Goal: Task Accomplishment & Management: Manage account settings

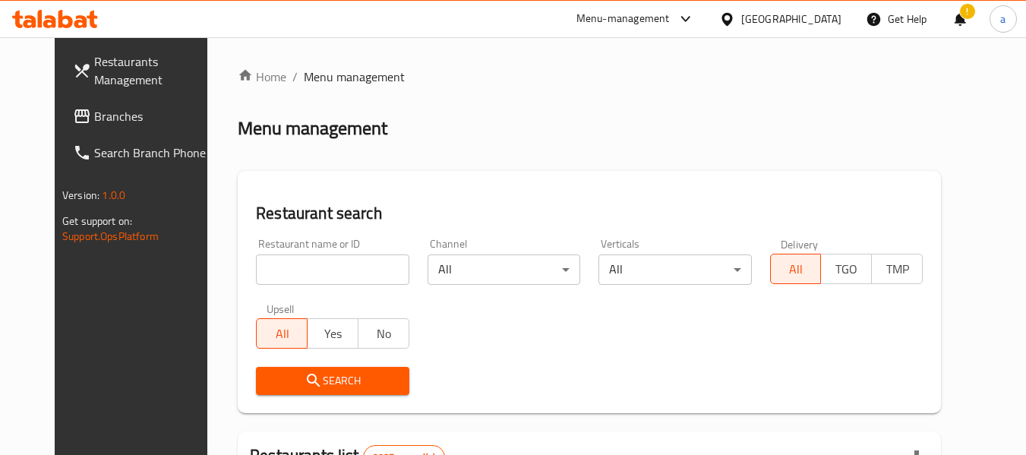
click at [94, 115] on span "Branches" at bounding box center [154, 116] width 120 height 18
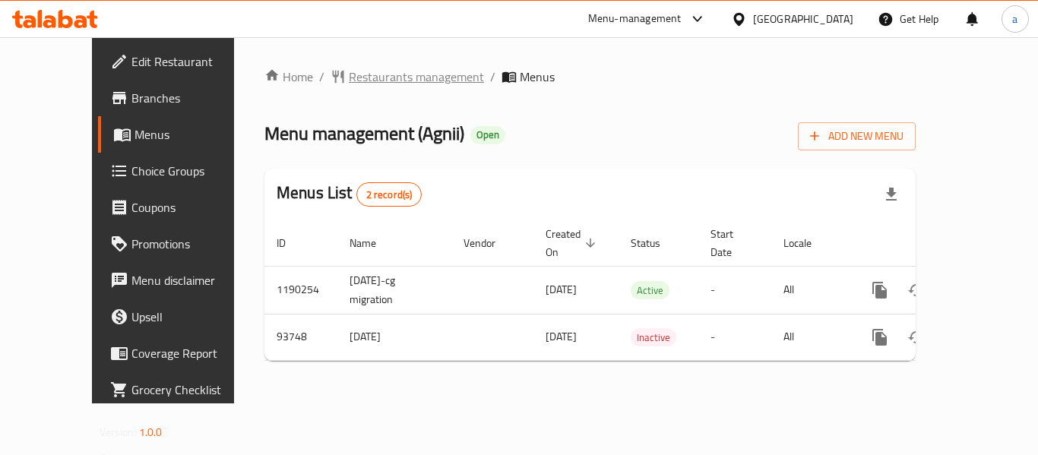
click at [361, 78] on span "Restaurants management" at bounding box center [416, 77] width 135 height 18
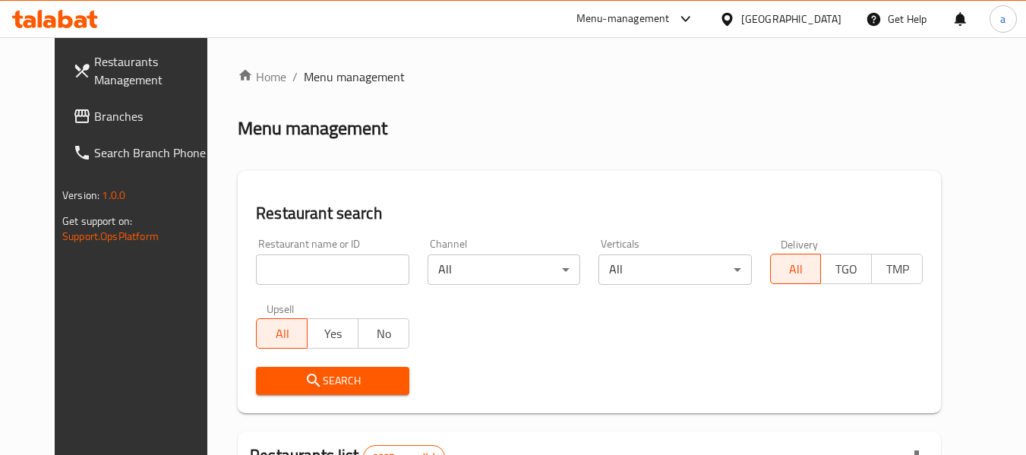
click at [94, 115] on span "Branches" at bounding box center [154, 116] width 120 height 18
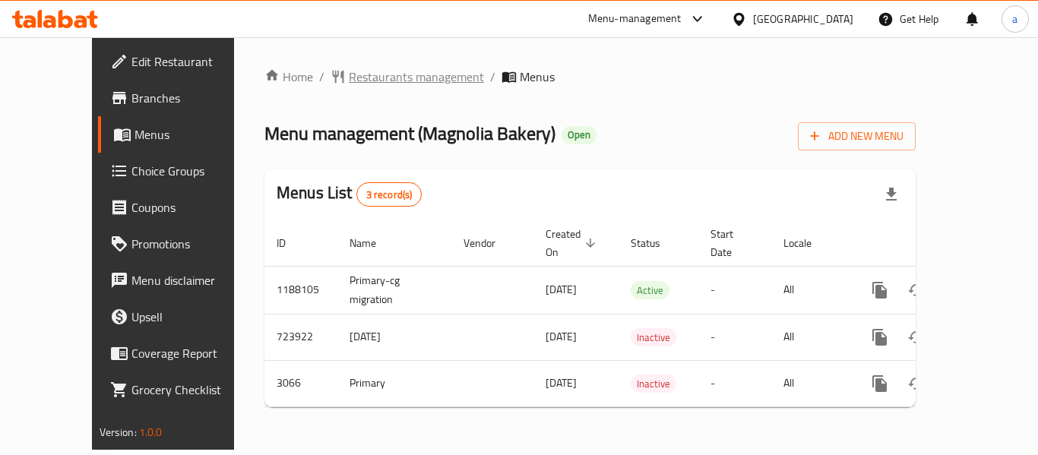
click at [349, 81] on span "Restaurants management" at bounding box center [416, 77] width 135 height 18
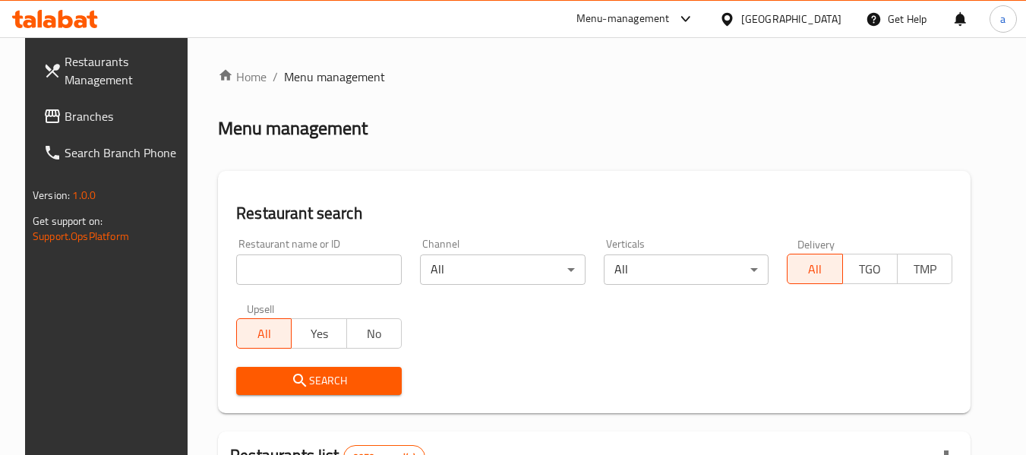
click at [109, 130] on link "Branches" at bounding box center [114, 116] width 166 height 36
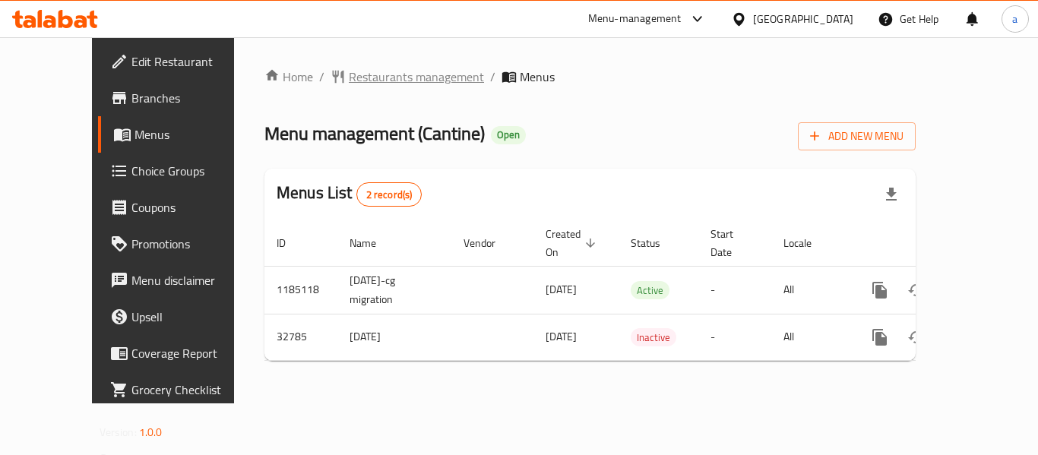
click at [349, 82] on span "Restaurants management" at bounding box center [416, 77] width 135 height 18
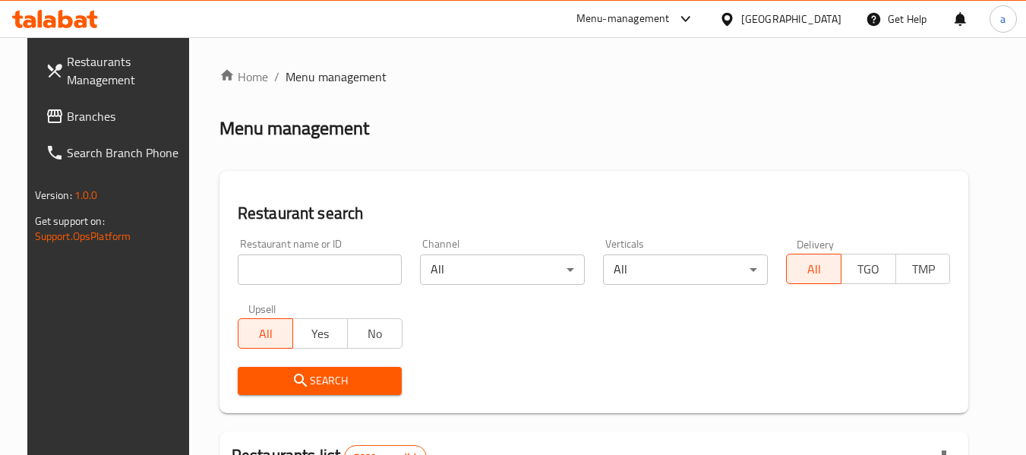
click at [74, 112] on span "Branches" at bounding box center [127, 116] width 120 height 18
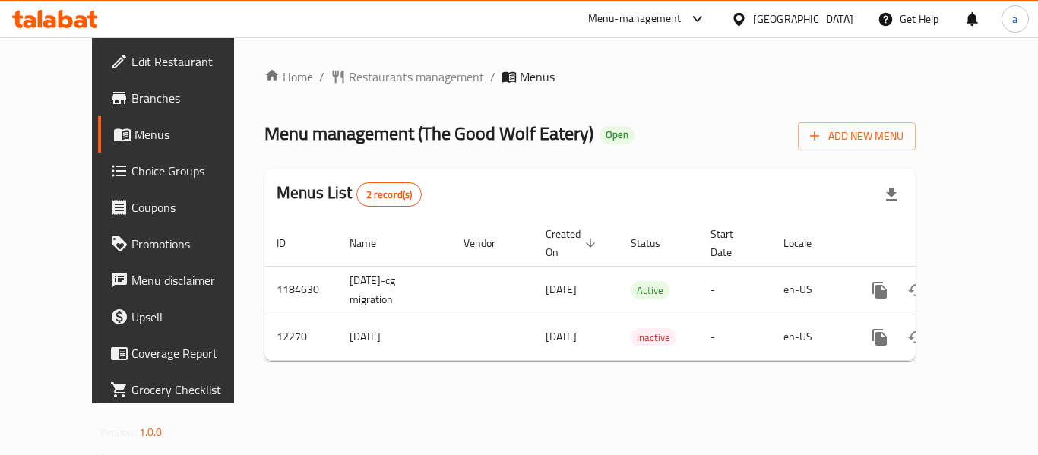
click at [354, 94] on div "Home / Restaurants management / Menus Menu management ( The Good Wolf Eatery ) …" at bounding box center [589, 220] width 651 height 305
click at [349, 68] on span "Restaurants management" at bounding box center [416, 77] width 135 height 18
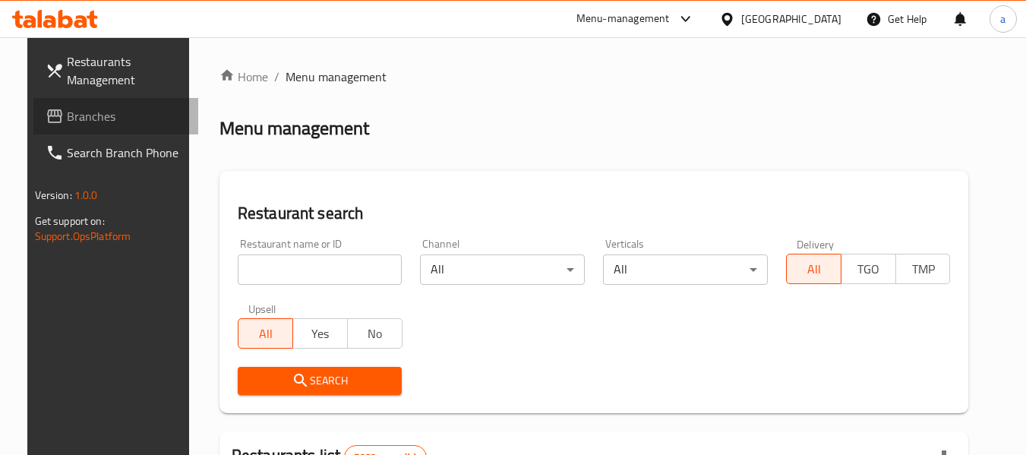
click at [85, 120] on span "Branches" at bounding box center [127, 116] width 120 height 18
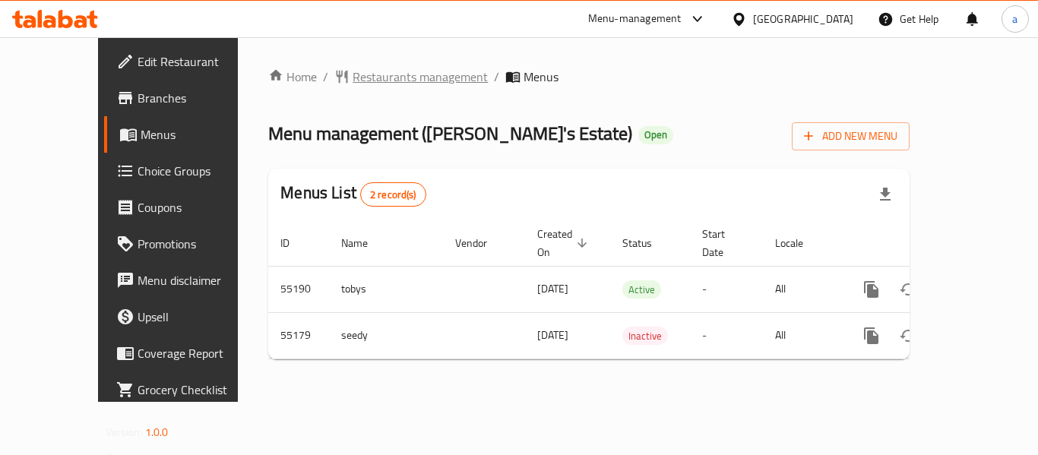
click at [353, 80] on span "Restaurants management" at bounding box center [420, 77] width 135 height 18
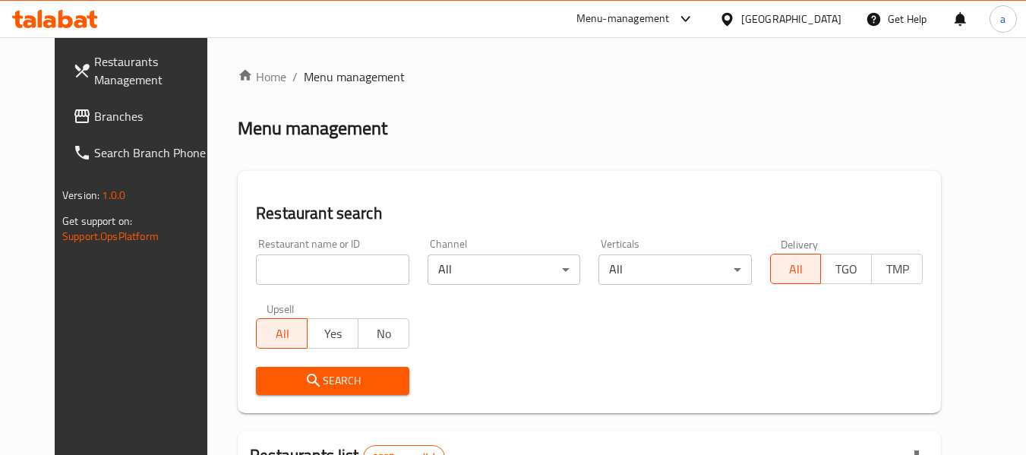
click at [94, 116] on span "Branches" at bounding box center [154, 116] width 120 height 18
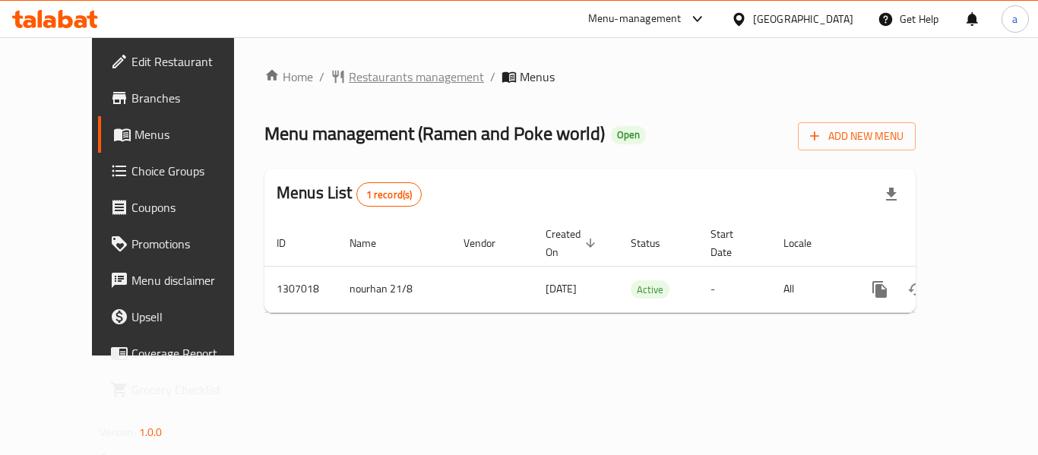
click at [349, 86] on span "Restaurants management" at bounding box center [416, 77] width 135 height 18
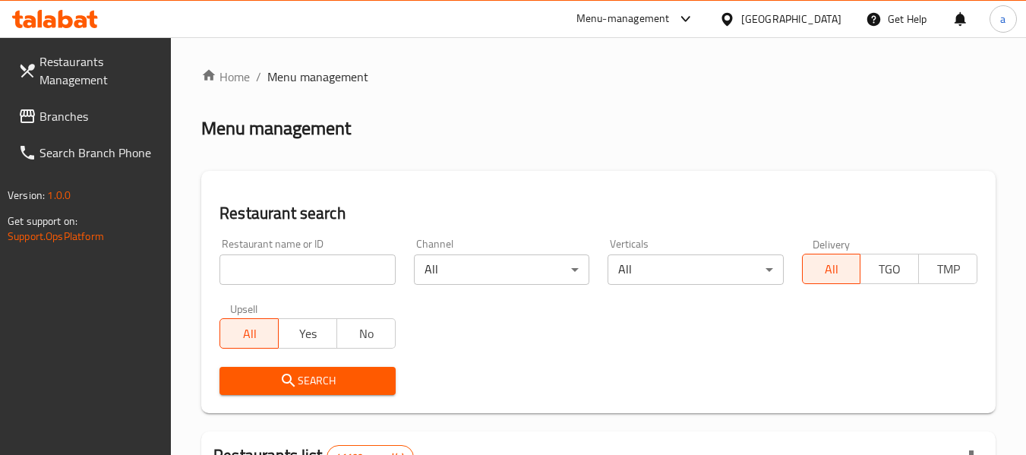
click at [57, 117] on span "Branches" at bounding box center [100, 116] width 120 height 18
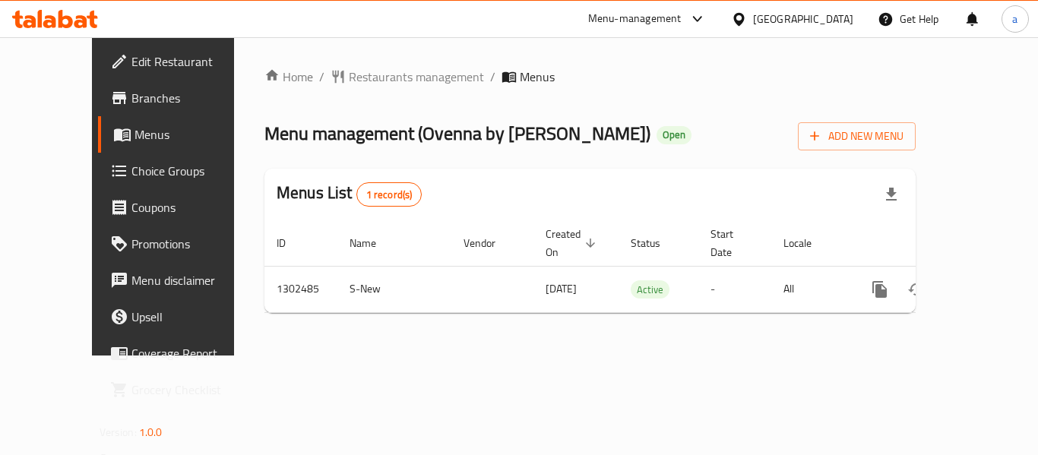
click at [131, 172] on span "Choice Groups" at bounding box center [192, 171] width 122 height 18
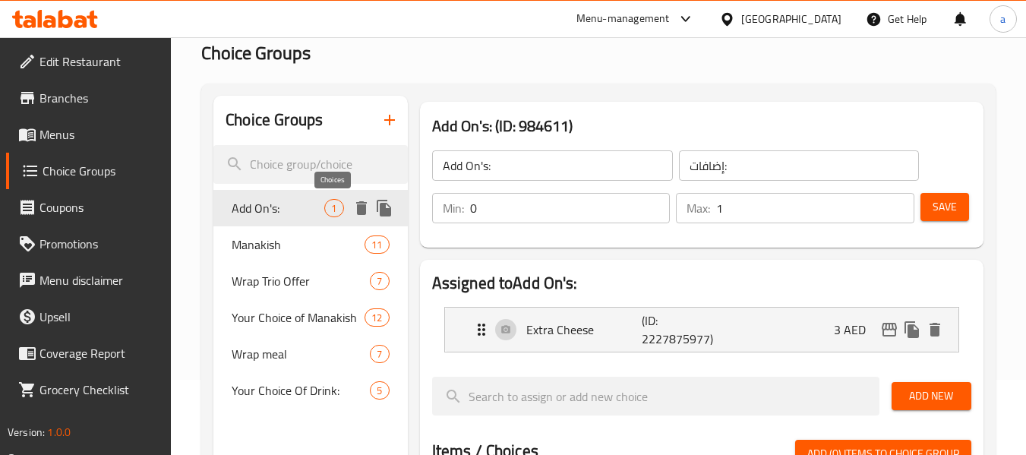
scroll to position [76, 0]
click at [272, 208] on span "Add On's:" at bounding box center [278, 207] width 93 height 18
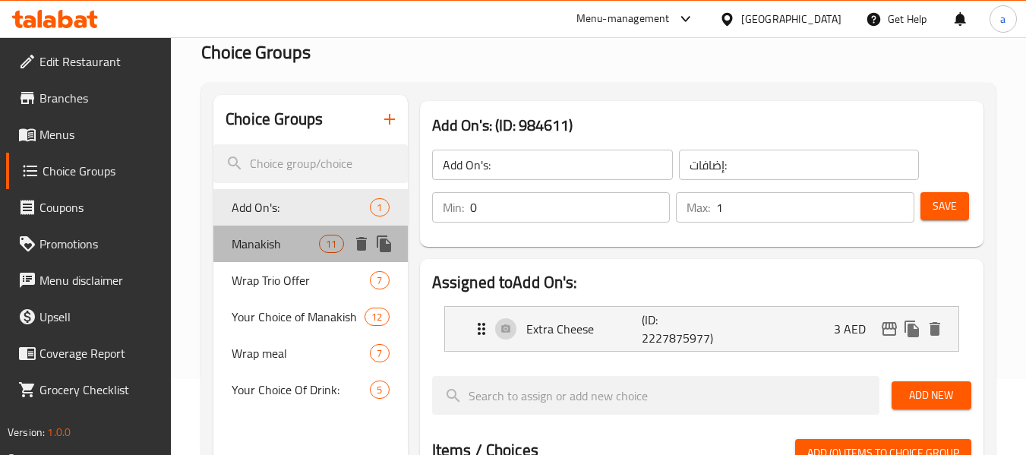
click at [251, 238] on span "Manakish" at bounding box center [275, 244] width 87 height 18
type input "Manakish"
type input "مناقيش"
type input "3"
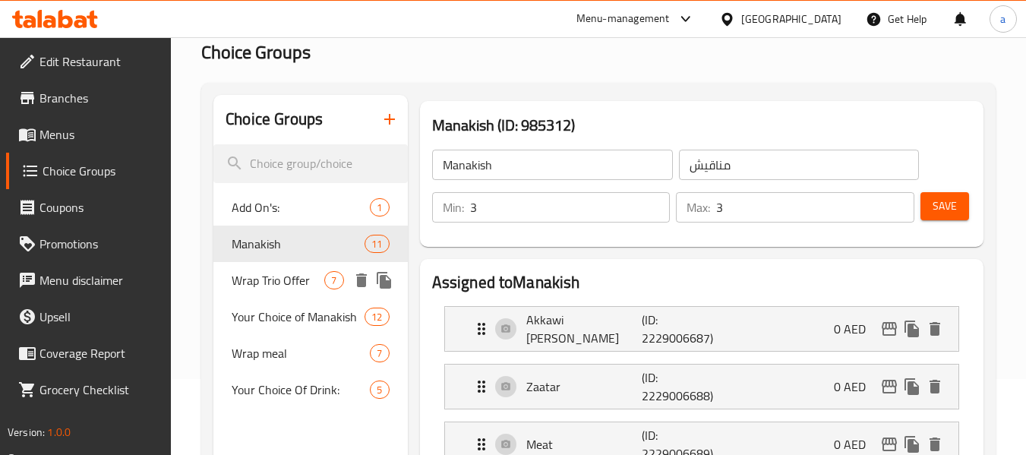
click at [255, 274] on span "Wrap Trio Offer" at bounding box center [278, 280] width 93 height 18
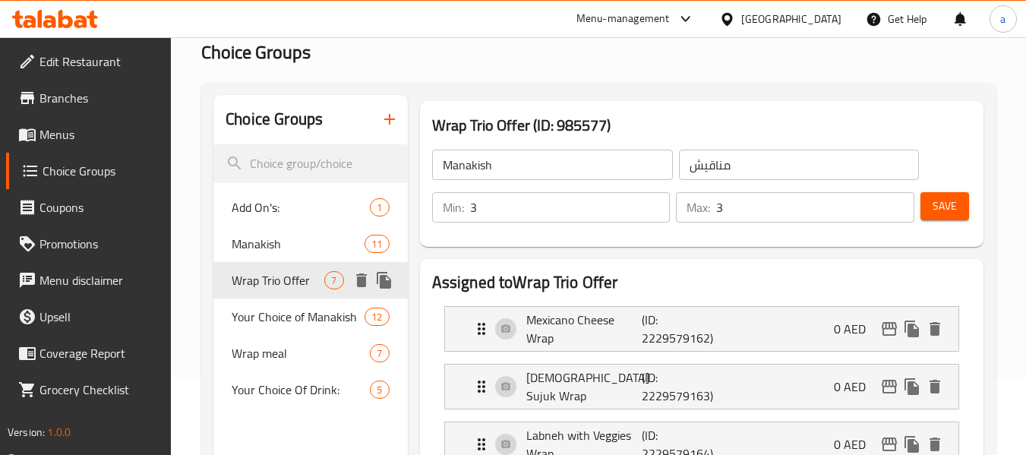
type input "Wrap Trio Offer"
type input "عرض ثلاث راب"
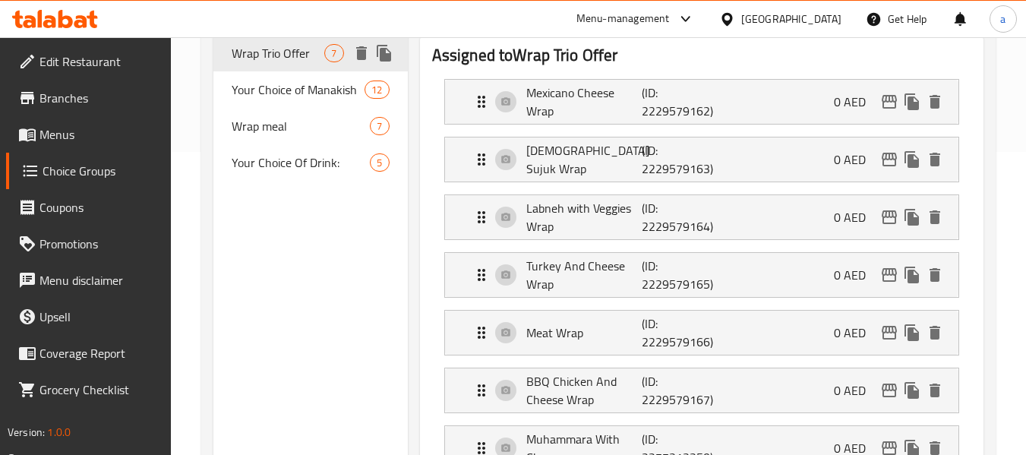
scroll to position [304, 0]
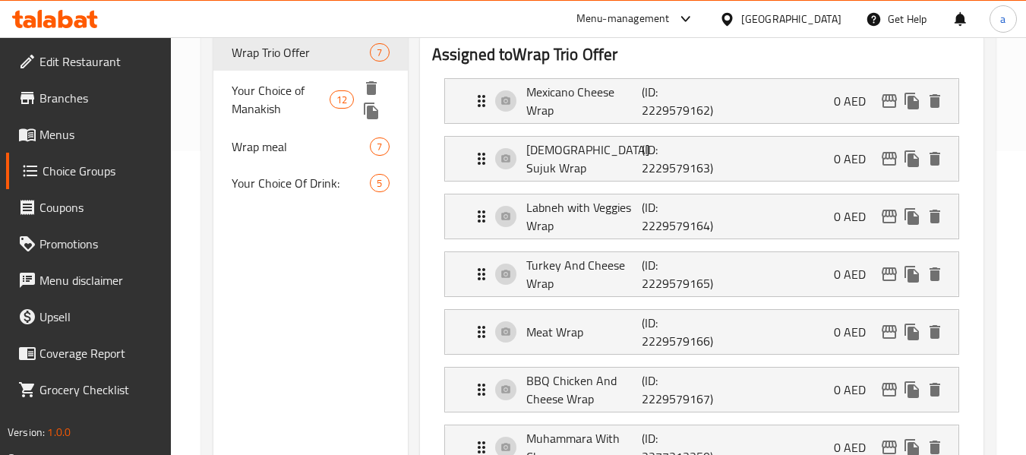
click at [281, 90] on span "Your Choice of Manakish" at bounding box center [280, 99] width 97 height 36
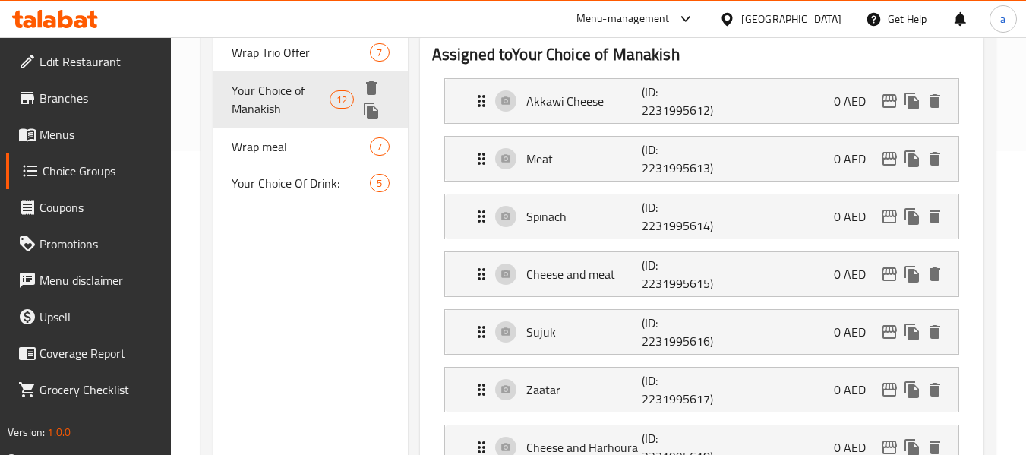
type input "Your Choice of Manakish"
type input "إختيارك من مناقيش"
type input "1"
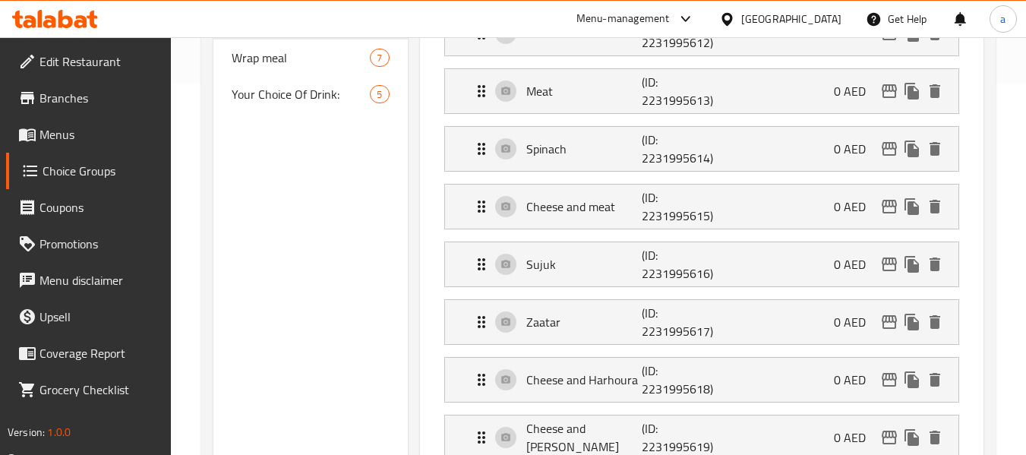
scroll to position [380, 0]
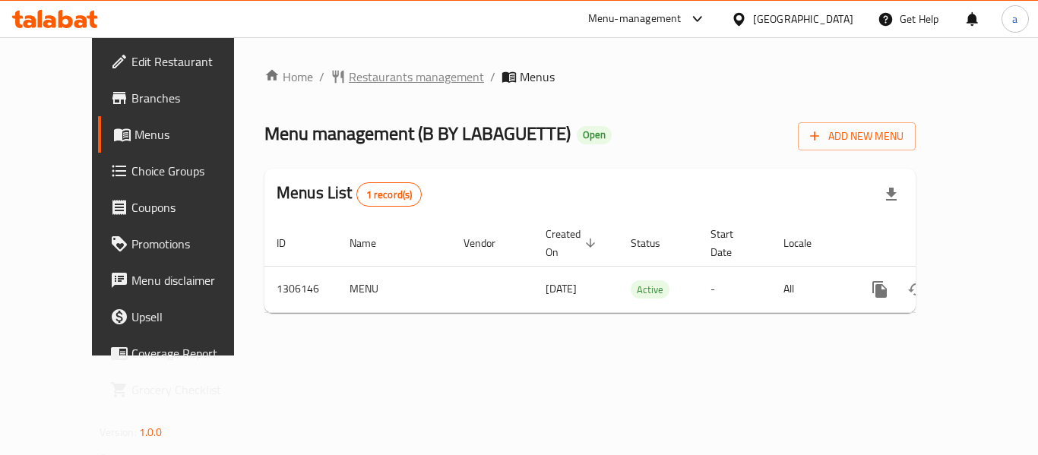
click at [349, 75] on span "Restaurants management" at bounding box center [416, 77] width 135 height 18
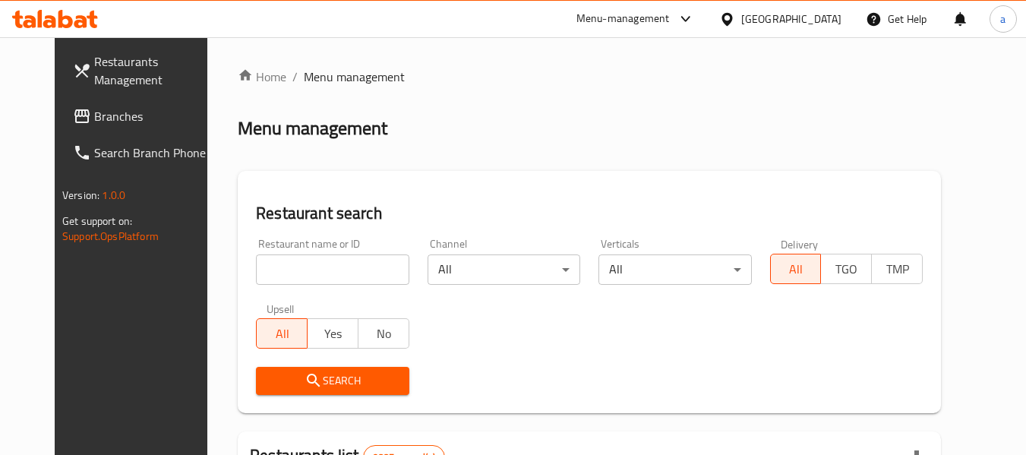
click at [96, 103] on link "Branches" at bounding box center [144, 116] width 166 height 36
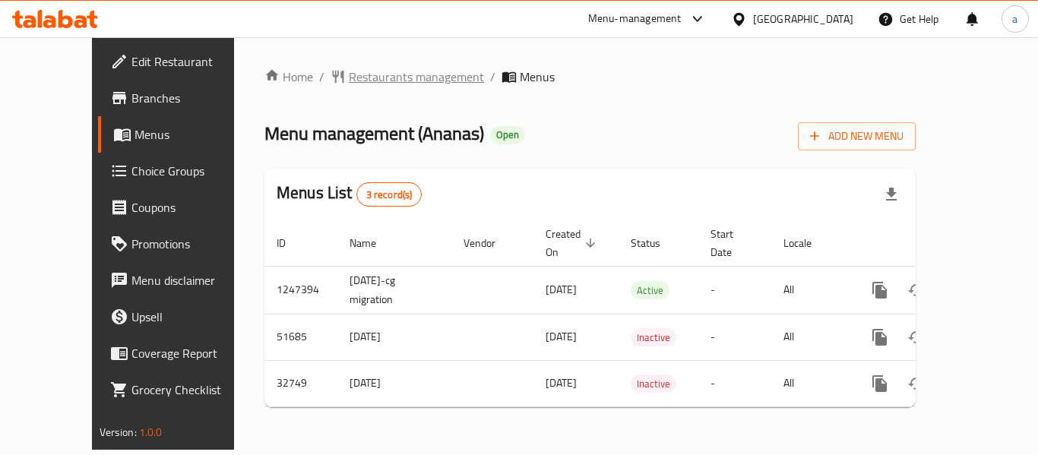
click at [349, 74] on span "Restaurants management" at bounding box center [416, 77] width 135 height 18
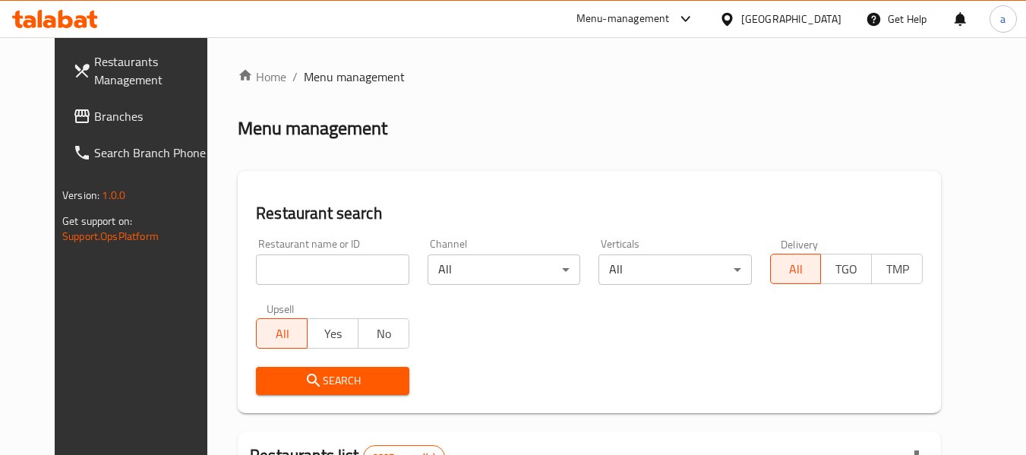
click at [94, 117] on span "Branches" at bounding box center [154, 116] width 120 height 18
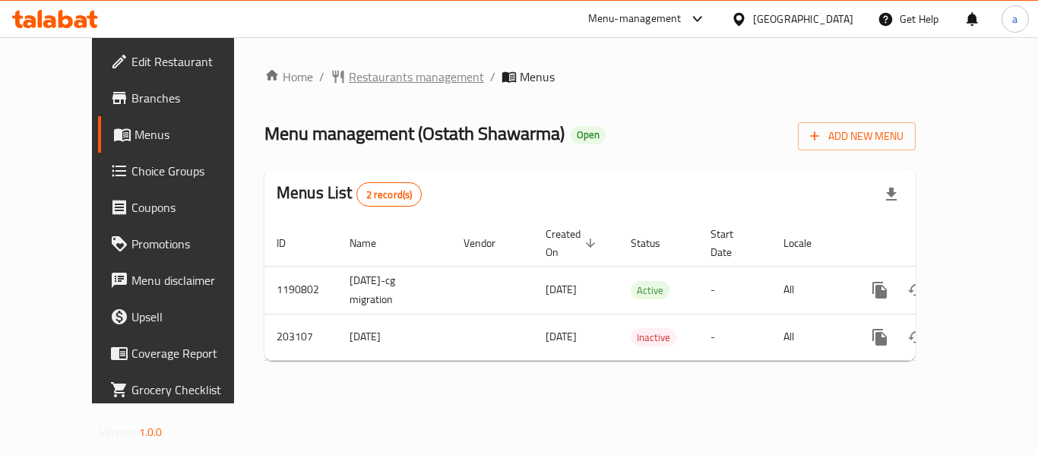
click at [388, 81] on span "Restaurants management" at bounding box center [416, 77] width 135 height 18
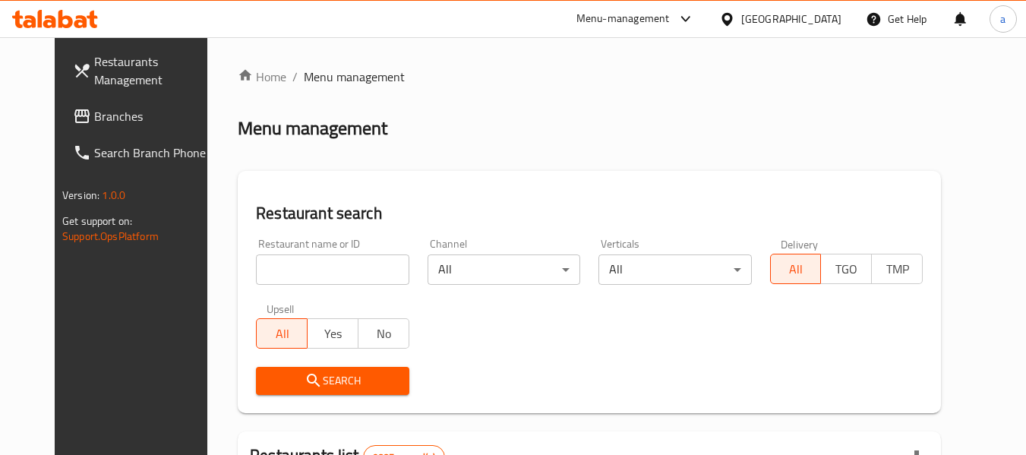
click at [94, 116] on span "Branches" at bounding box center [154, 116] width 120 height 18
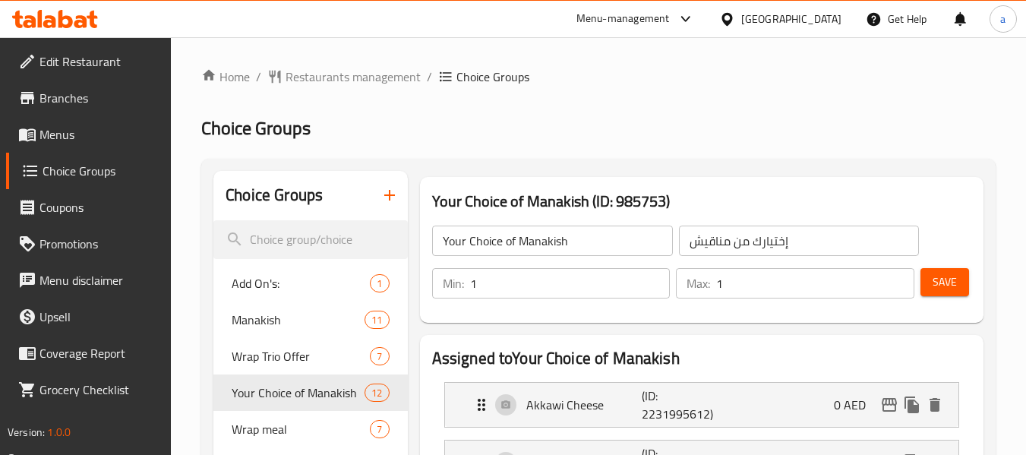
scroll to position [380, 0]
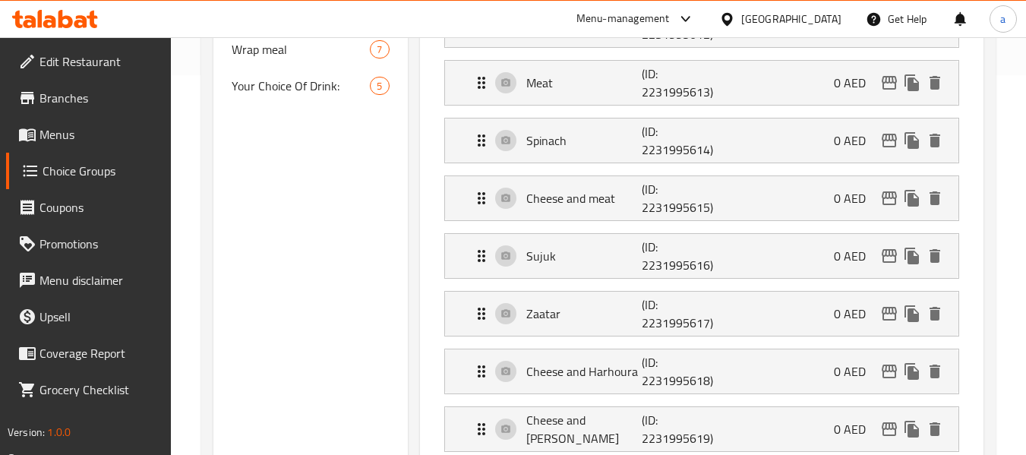
click at [62, 61] on span "Edit Restaurant" at bounding box center [100, 61] width 120 height 18
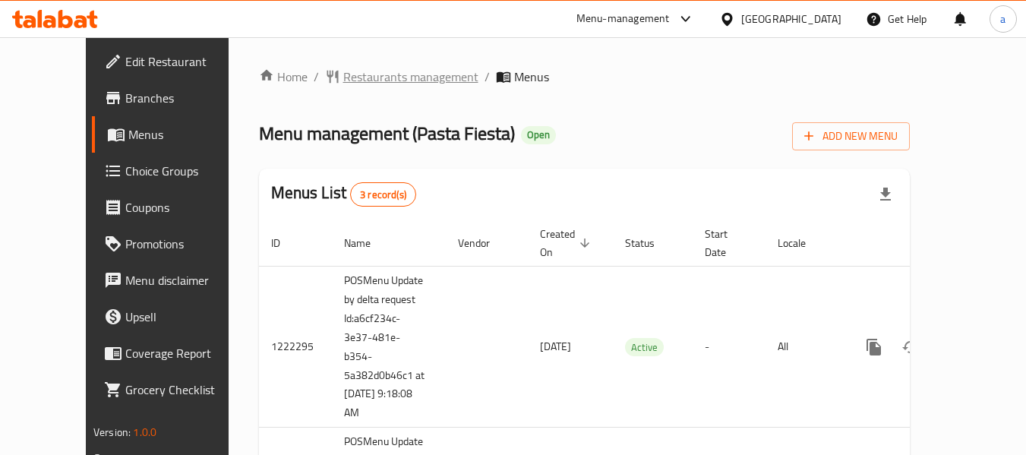
click at [380, 77] on span "Restaurants management" at bounding box center [410, 77] width 135 height 18
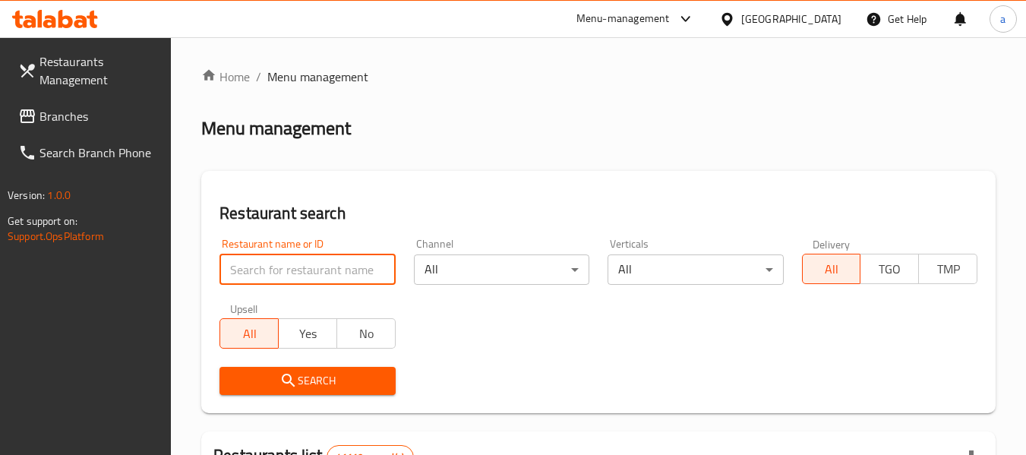
click at [307, 271] on input "search" at bounding box center [308, 270] width 176 height 30
paste input "633516"
type input "633516"
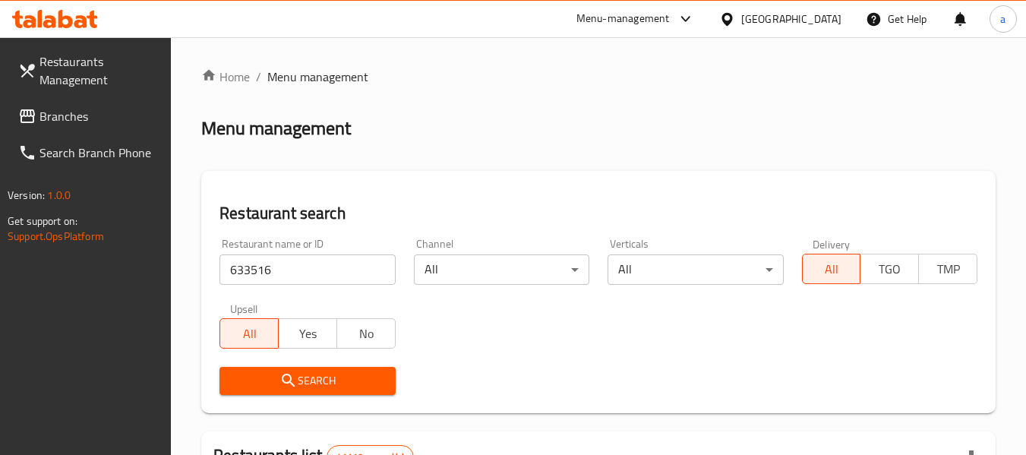
click at [296, 377] on icon "submit" at bounding box center [289, 381] width 18 height 18
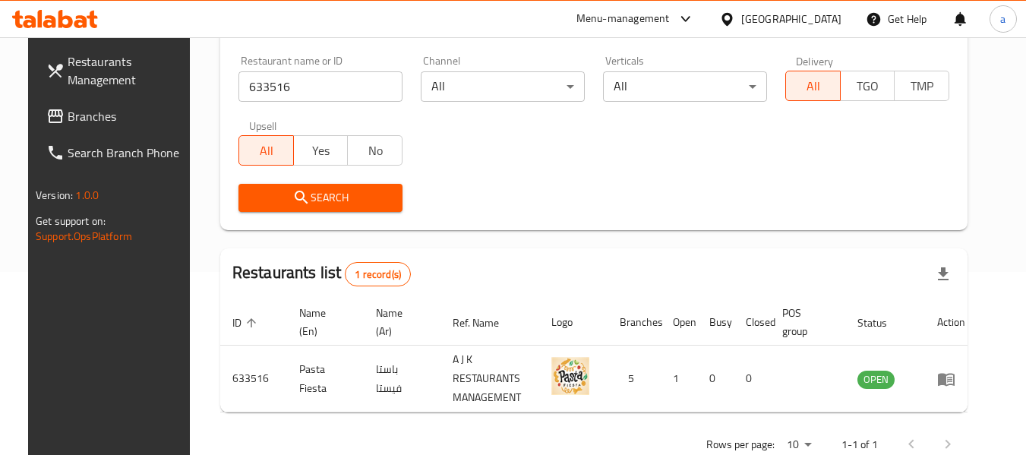
scroll to position [210, 0]
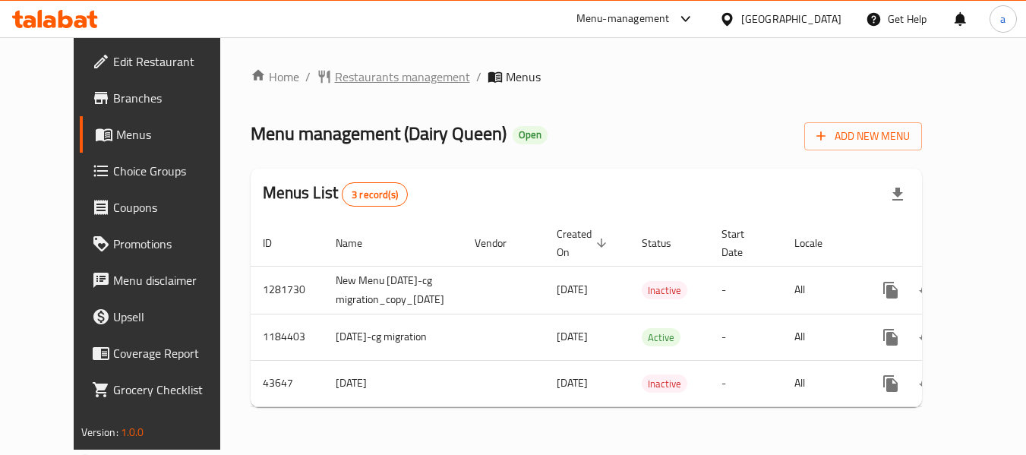
click at [381, 80] on span "Restaurants management" at bounding box center [402, 77] width 135 height 18
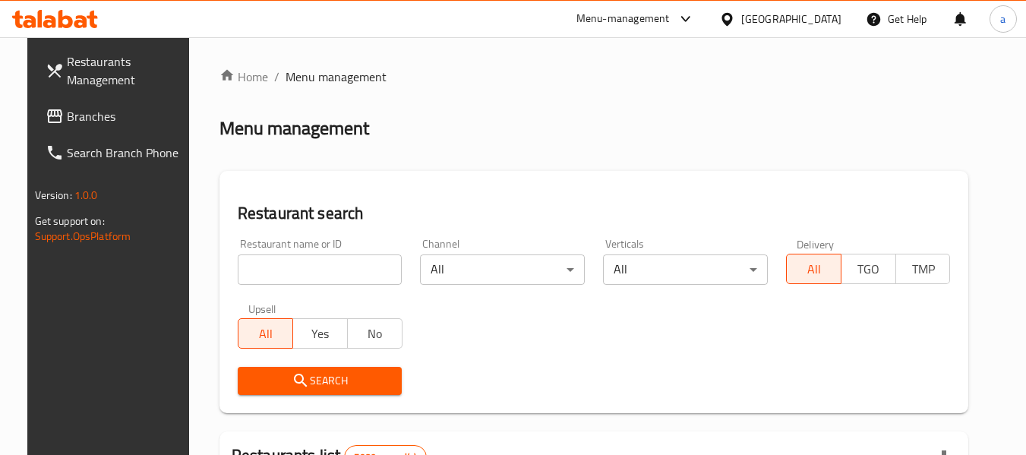
click at [84, 120] on span "Branches" at bounding box center [127, 116] width 120 height 18
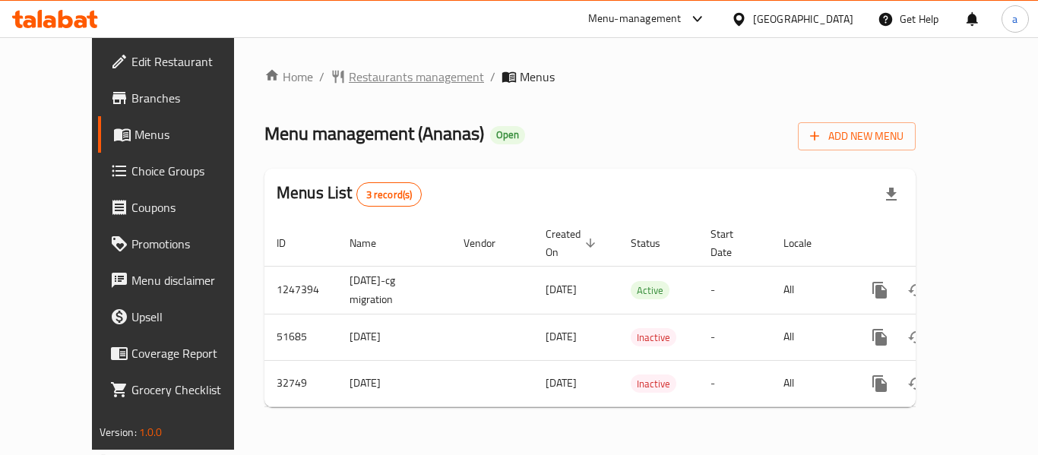
click at [349, 73] on span "Restaurants management" at bounding box center [416, 77] width 135 height 18
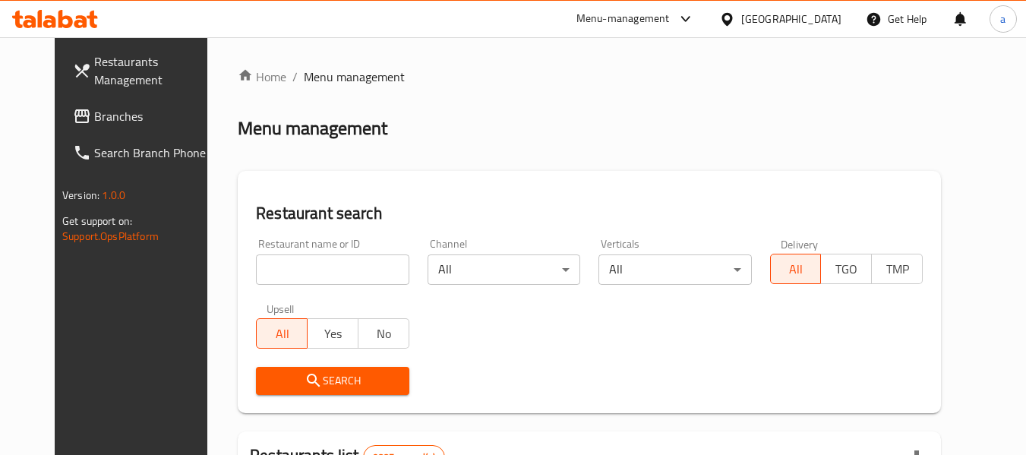
click at [94, 113] on span "Branches" at bounding box center [154, 116] width 120 height 18
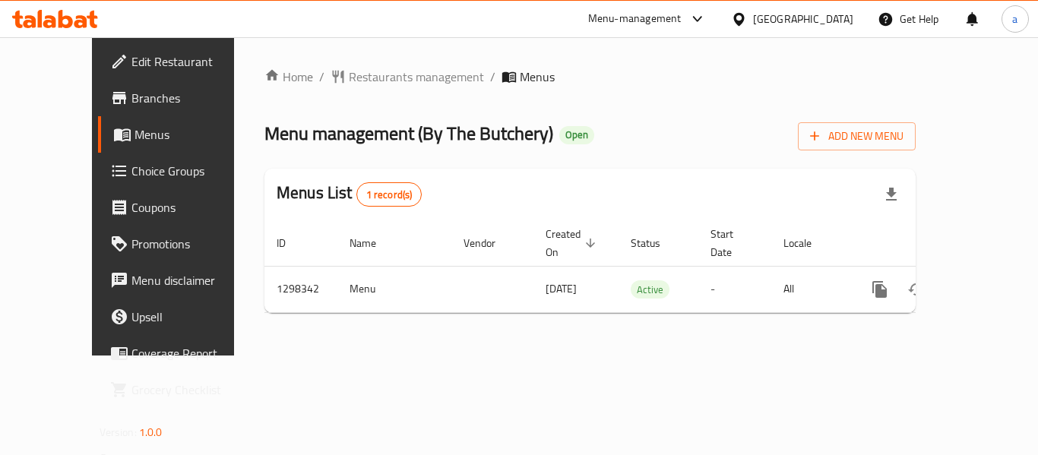
click at [131, 177] on span "Choice Groups" at bounding box center [192, 171] width 122 height 18
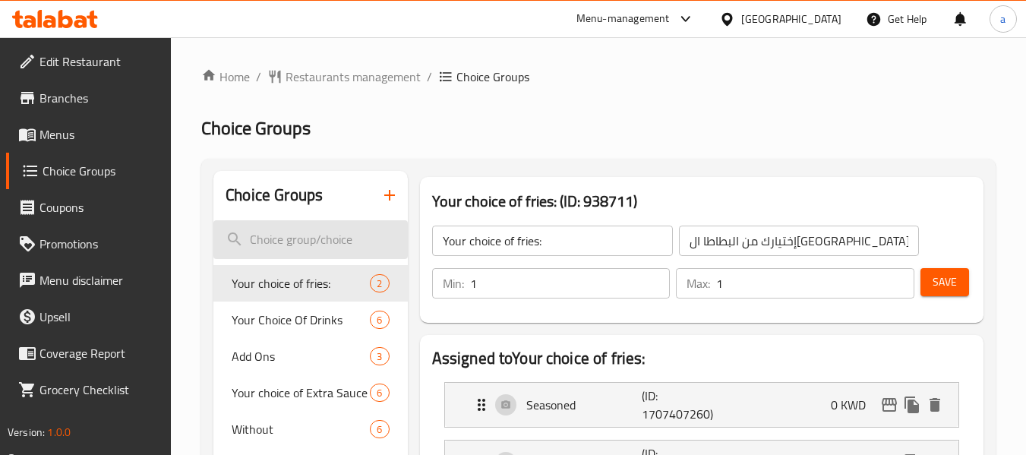
scroll to position [76, 0]
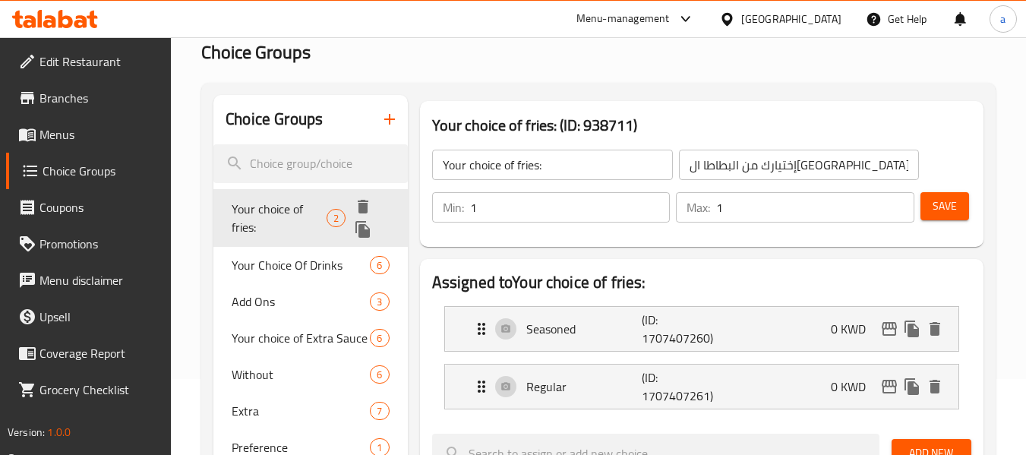
click at [295, 210] on span "Your choice of fries:" at bounding box center [279, 218] width 95 height 36
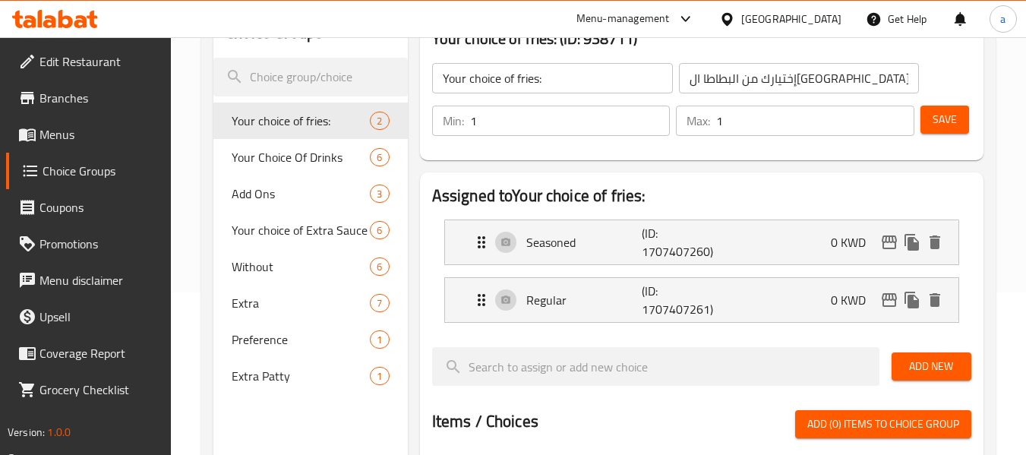
scroll to position [152, 0]
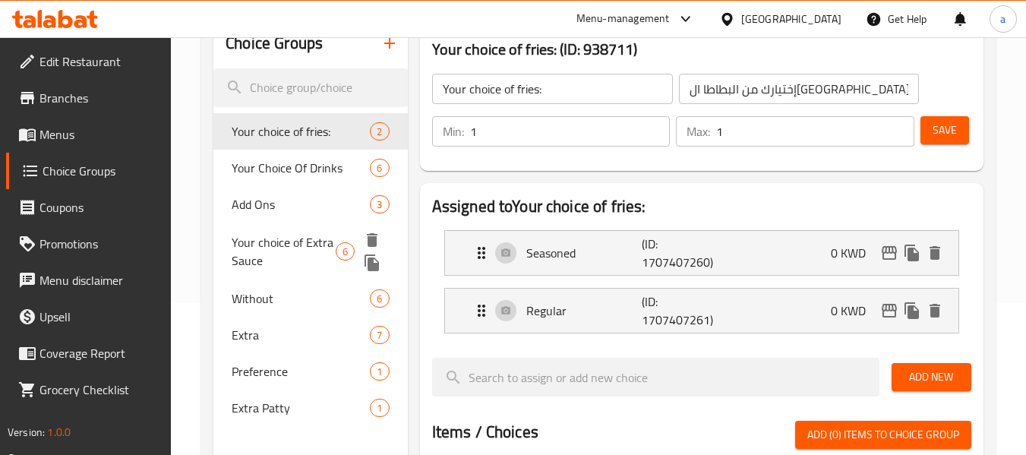
click at [258, 236] on span "Your choice of Extra Sauce" at bounding box center [284, 251] width 104 height 36
type input "Your choice of Extra Sauce"
type input "اختيارك من صلصة إضافية"
type input "0"
type input "6"
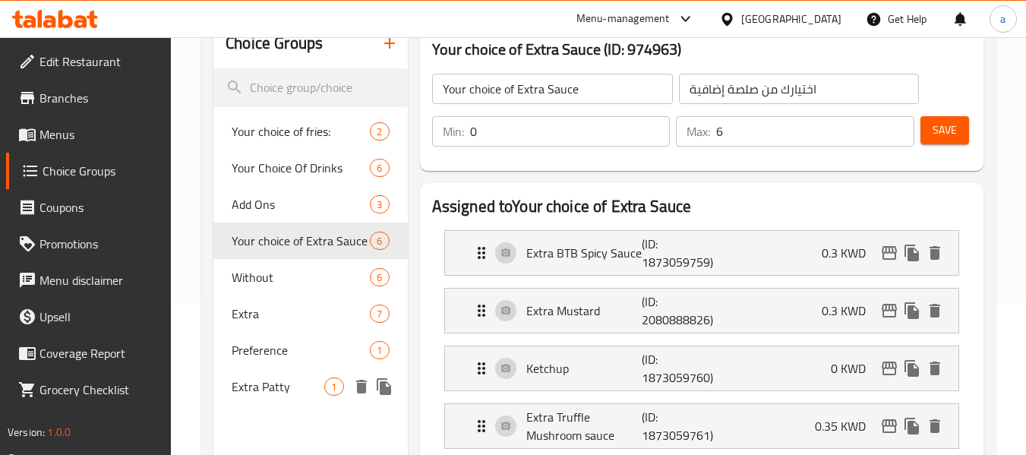
click at [271, 378] on span "Extra Patty" at bounding box center [278, 387] width 93 height 18
type input "Extra Patty"
type input "باتي اضافية"
type input "1"
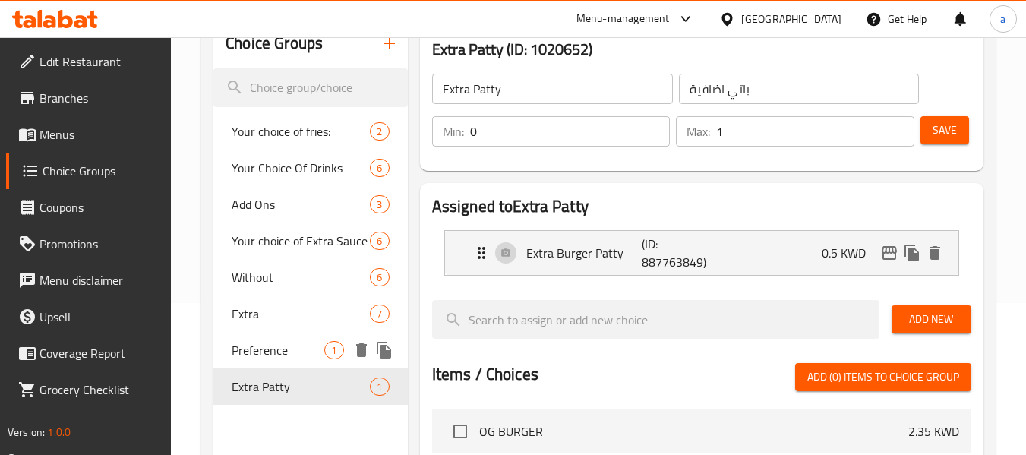
click at [266, 346] on span "Preference" at bounding box center [278, 350] width 93 height 18
type input "Preference"
type input "تفضيل"
type input "1"
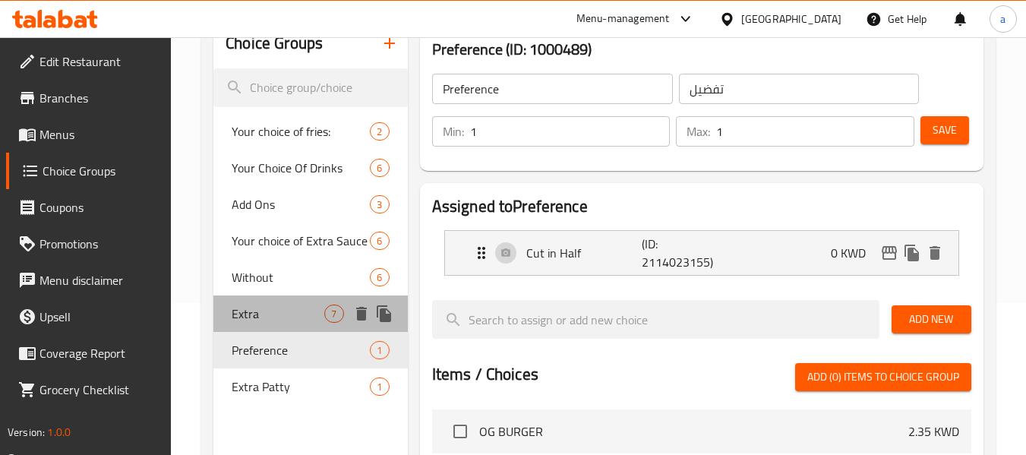
click at [213, 317] on div "Extra 7" at bounding box center [310, 314] width 194 height 36
type input "Extra"
type input "إضافات"
type input "0"
type input "6"
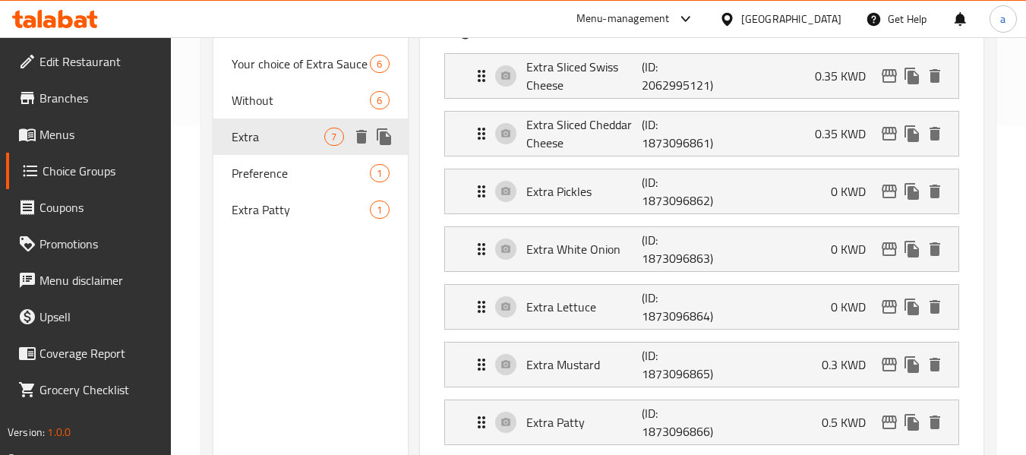
scroll to position [380, 0]
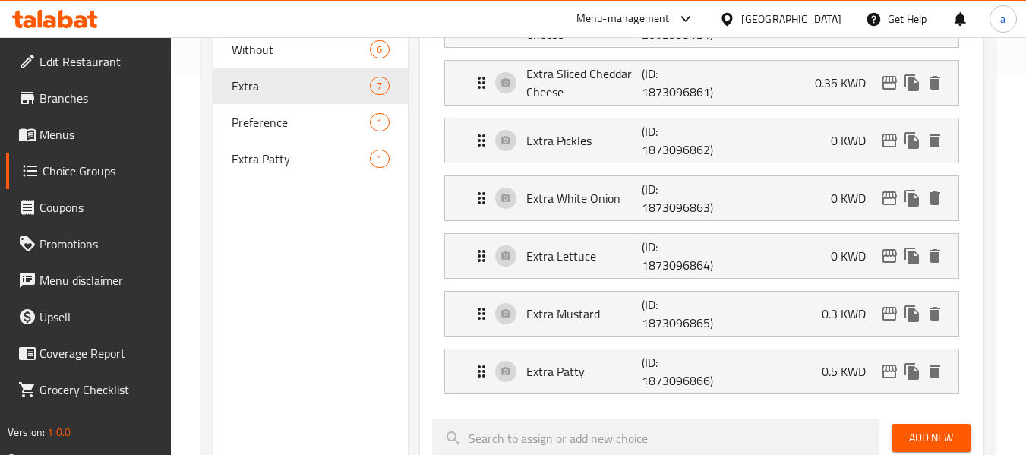
click at [77, 90] on span "Branches" at bounding box center [100, 98] width 120 height 18
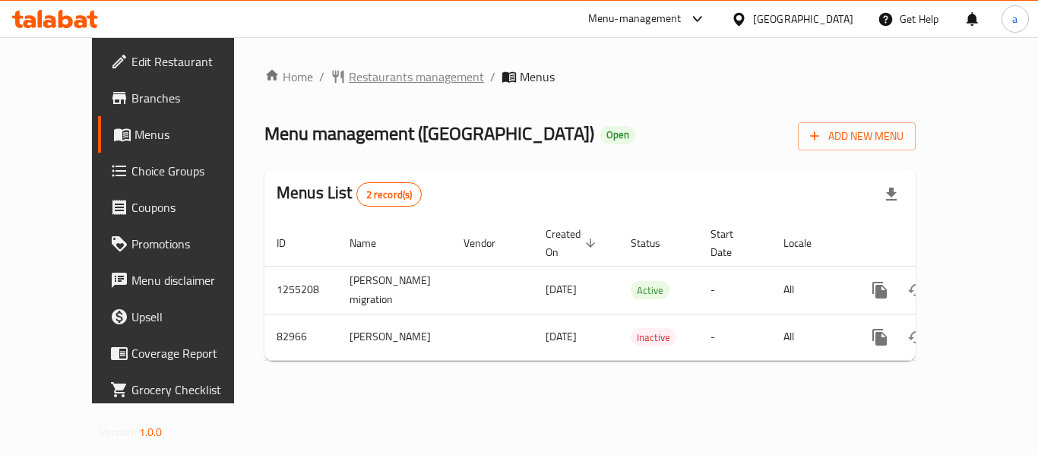
click at [359, 74] on span "Restaurants management" at bounding box center [416, 77] width 135 height 18
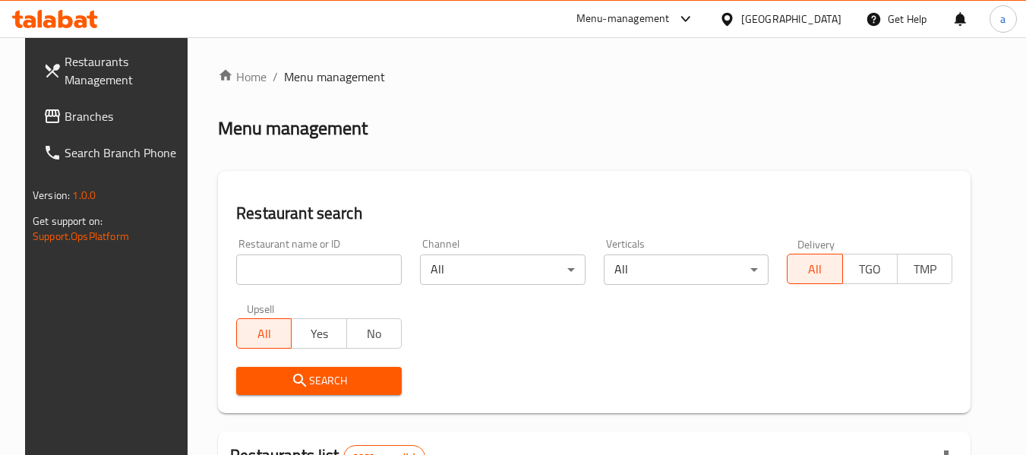
click at [115, 109] on span "Branches" at bounding box center [125, 116] width 120 height 18
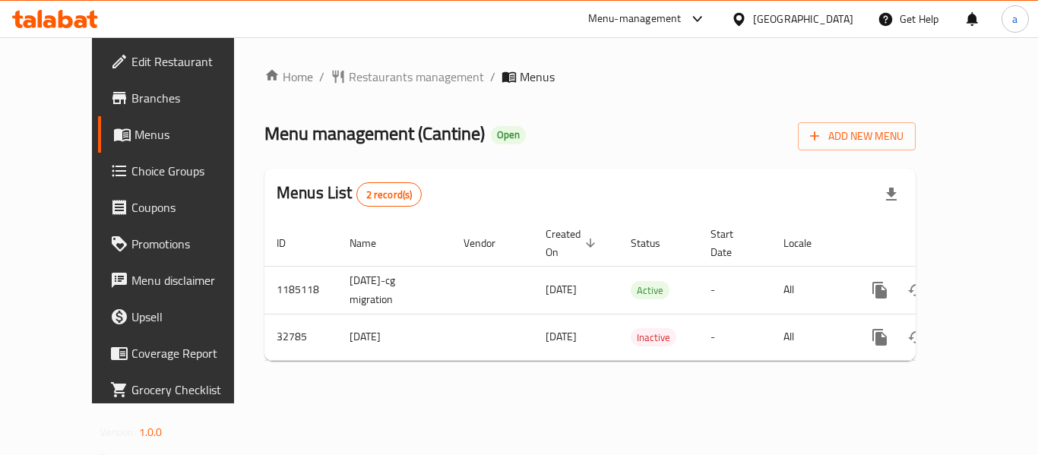
click at [384, 65] on div "Home / Restaurants management / Menus Menu management ( Cantine ) Open Add New …" at bounding box center [590, 220] width 712 height 366
click at [365, 85] on span "Restaurants management" at bounding box center [416, 77] width 135 height 18
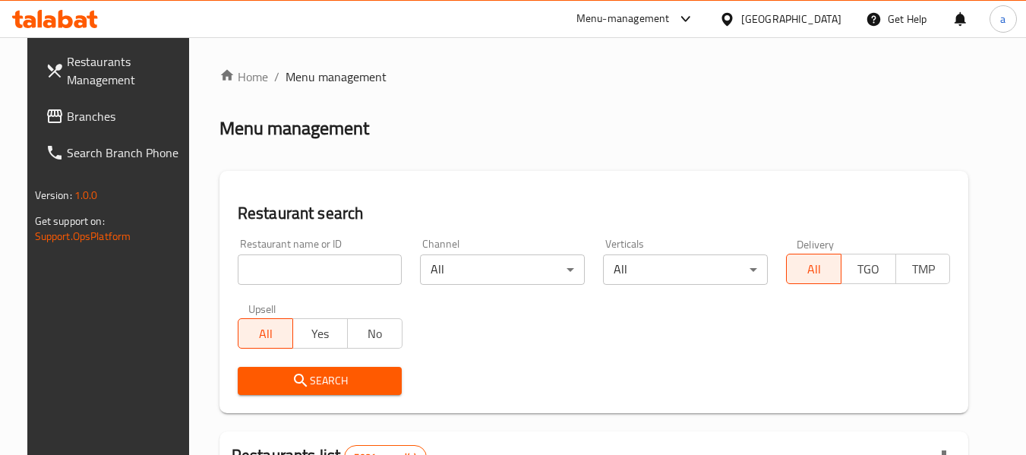
drag, startPoint x: 51, startPoint y: 117, endPoint x: 43, endPoint y: 123, distance: 9.7
click at [67, 117] on span "Branches" at bounding box center [127, 116] width 120 height 18
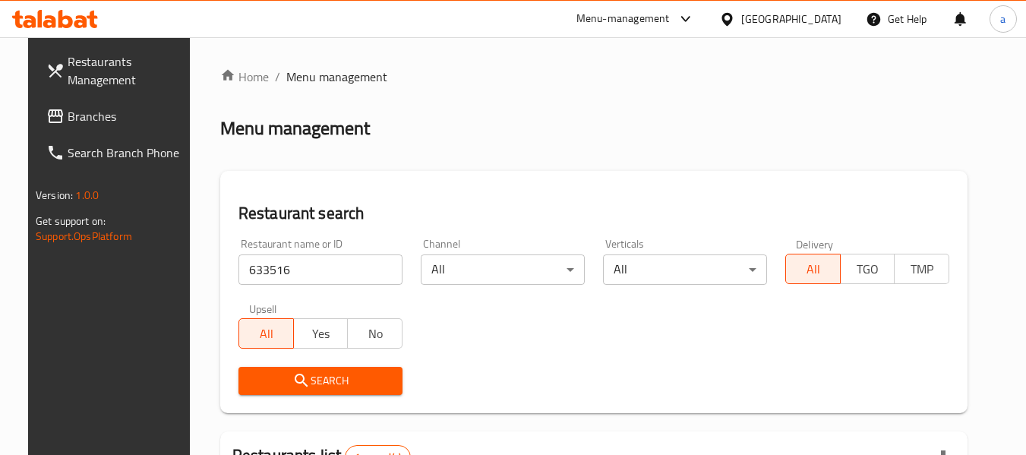
scroll to position [210, 0]
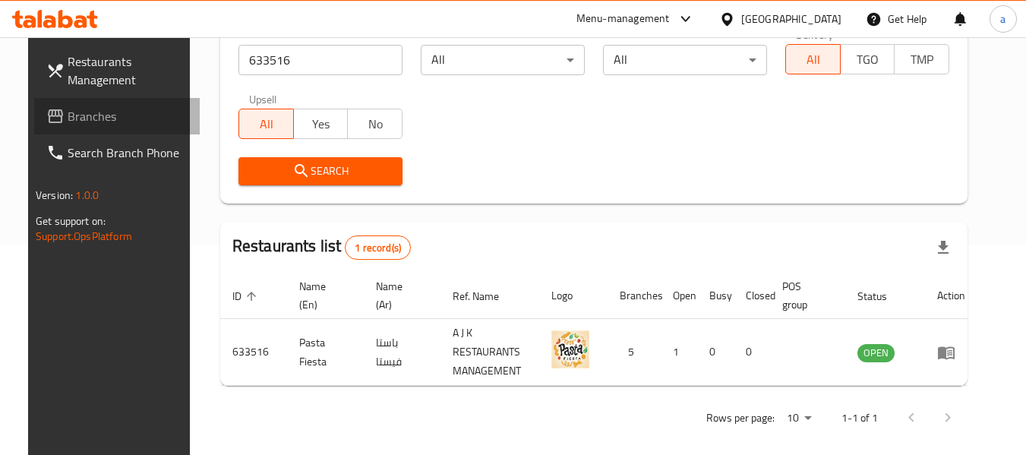
click at [68, 107] on span "Branches" at bounding box center [128, 116] width 120 height 18
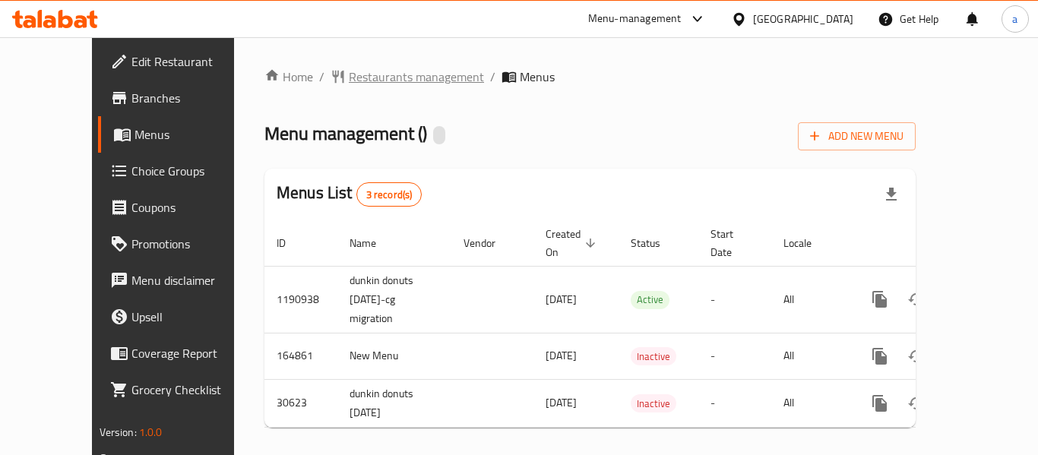
click at [380, 74] on span "Restaurants management" at bounding box center [416, 77] width 135 height 18
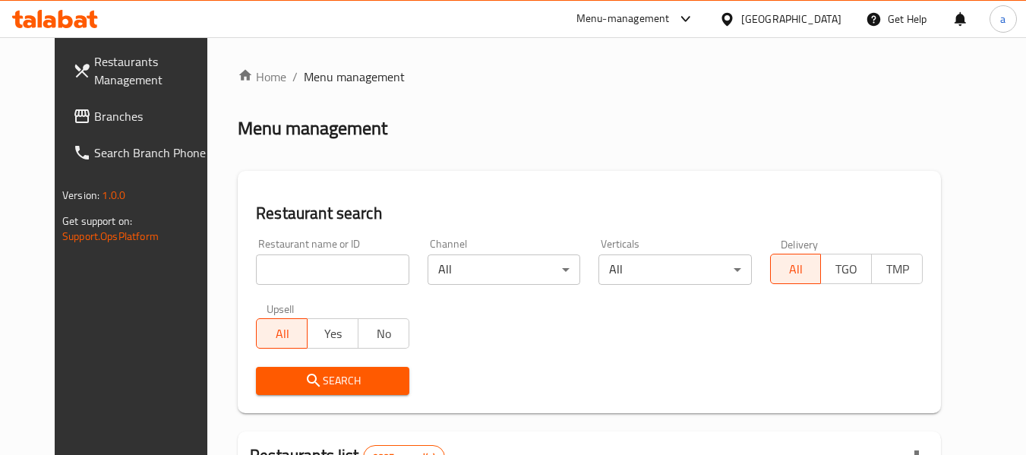
click at [94, 124] on span "Branches" at bounding box center [154, 116] width 120 height 18
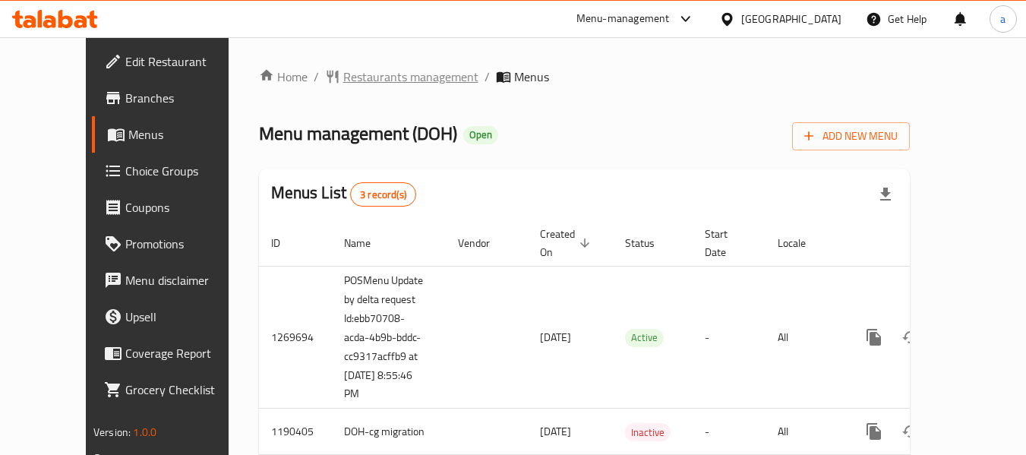
click at [343, 75] on span "Restaurants management" at bounding box center [410, 77] width 135 height 18
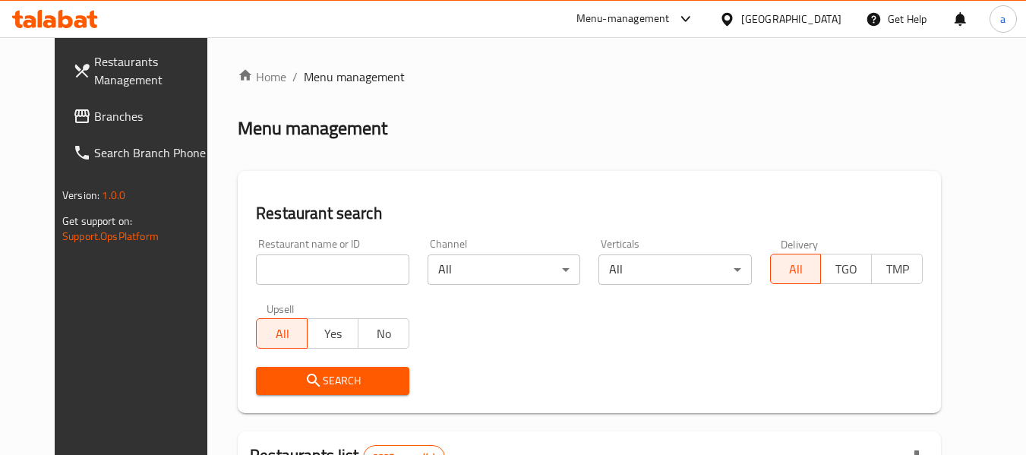
click at [256, 280] on input "search" at bounding box center [332, 270] width 153 height 30
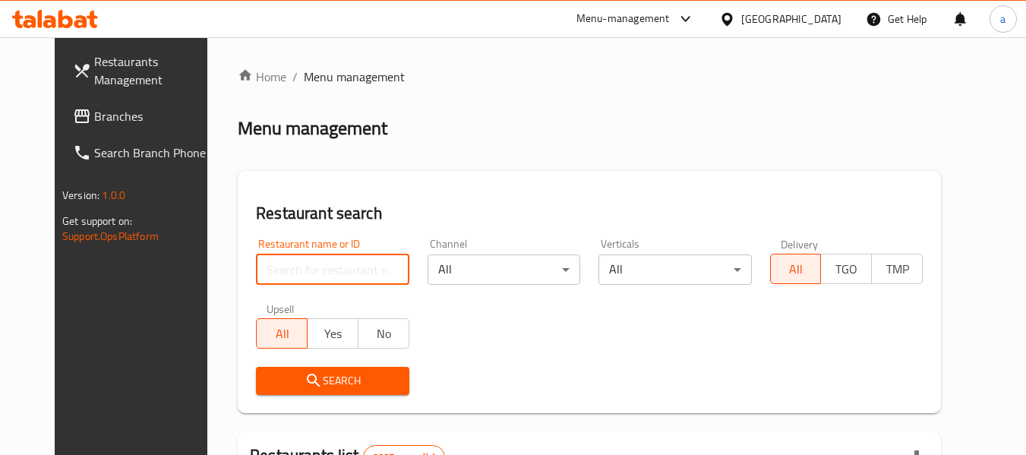
paste input "26640"
type input "26640"
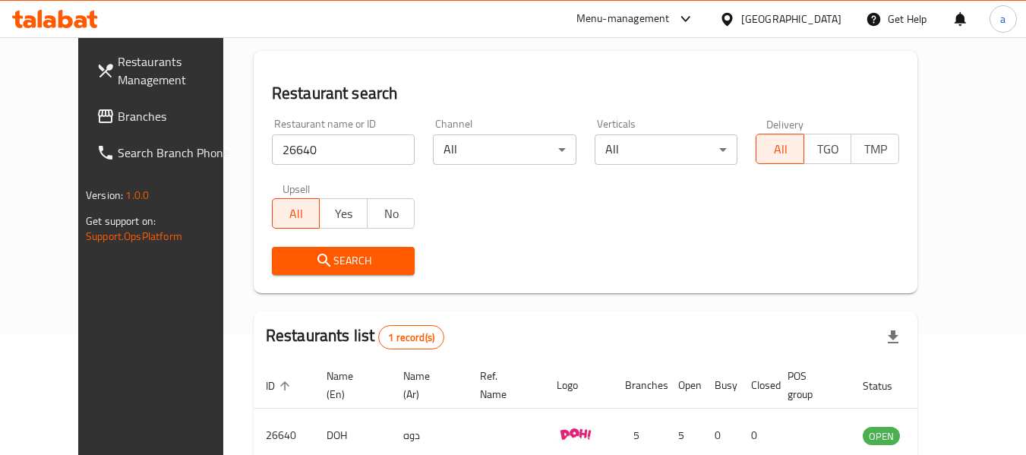
scroll to position [210, 0]
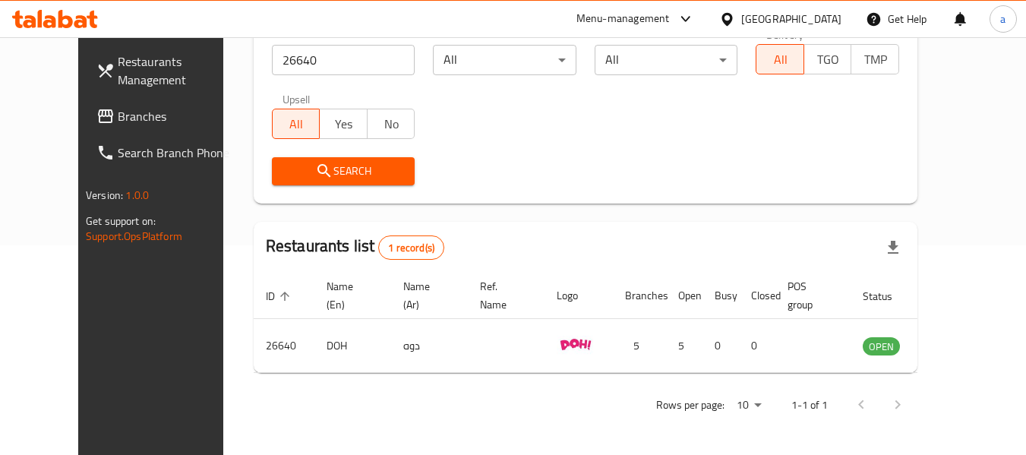
drag, startPoint x: 55, startPoint y: 119, endPoint x: 10, endPoint y: 108, distance: 46.3
click at [118, 119] on span "Branches" at bounding box center [178, 116] width 120 height 18
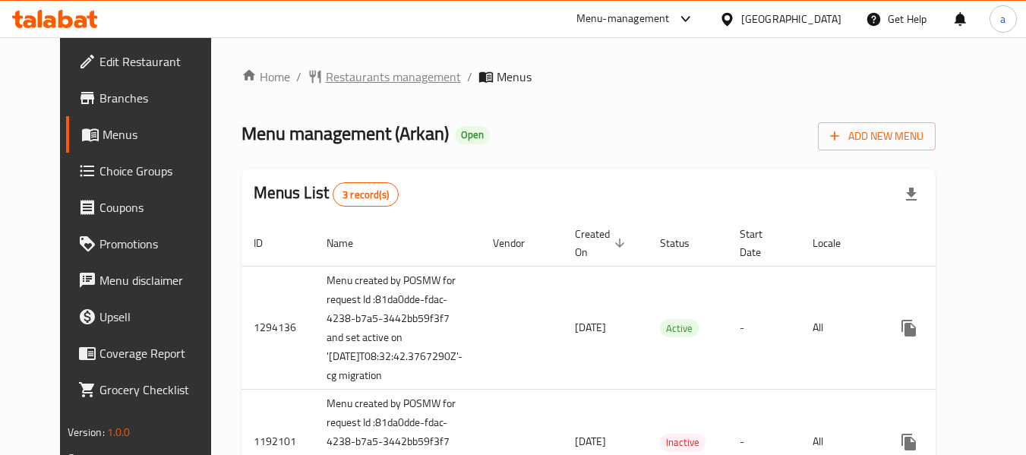
click at [362, 68] on span "Restaurants management" at bounding box center [393, 77] width 135 height 18
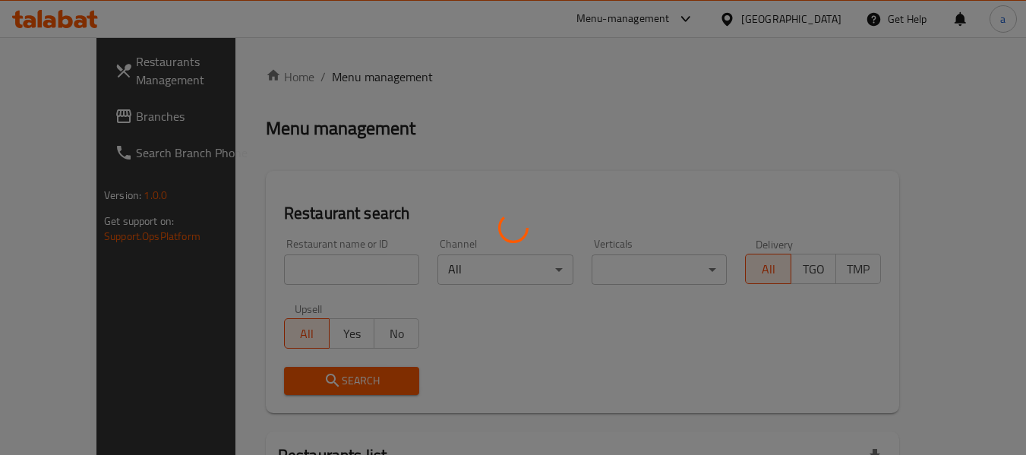
click at [315, 274] on div at bounding box center [513, 227] width 1026 height 455
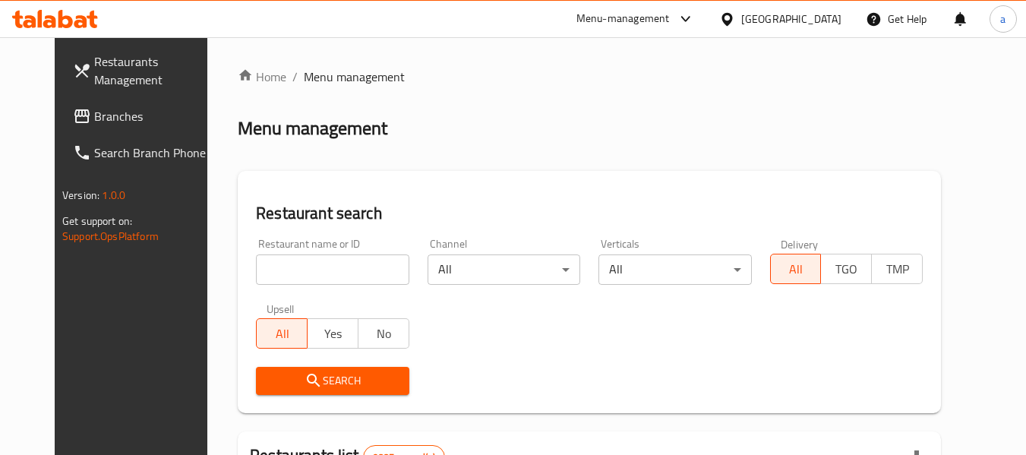
click at [315, 267] on div at bounding box center [513, 227] width 1026 height 455
click at [315, 267] on input "search" at bounding box center [332, 270] width 153 height 30
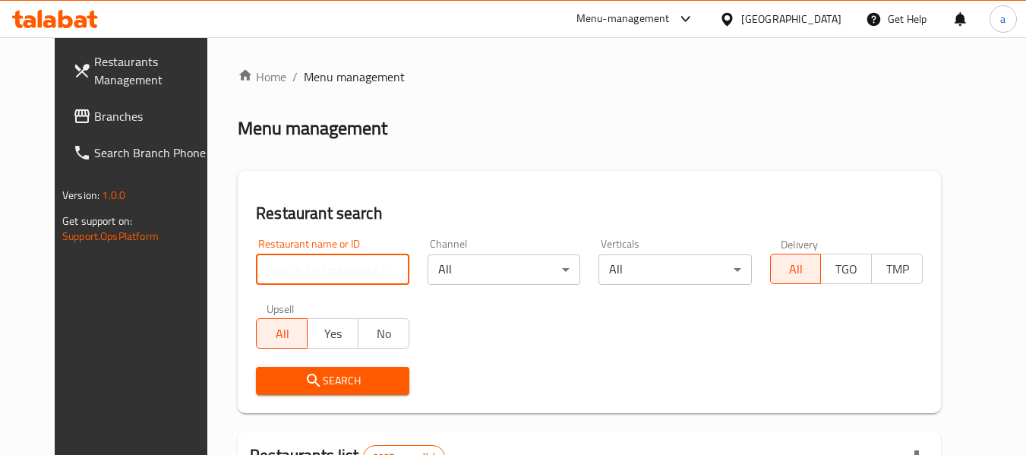
paste input "13810"
type input "13810"
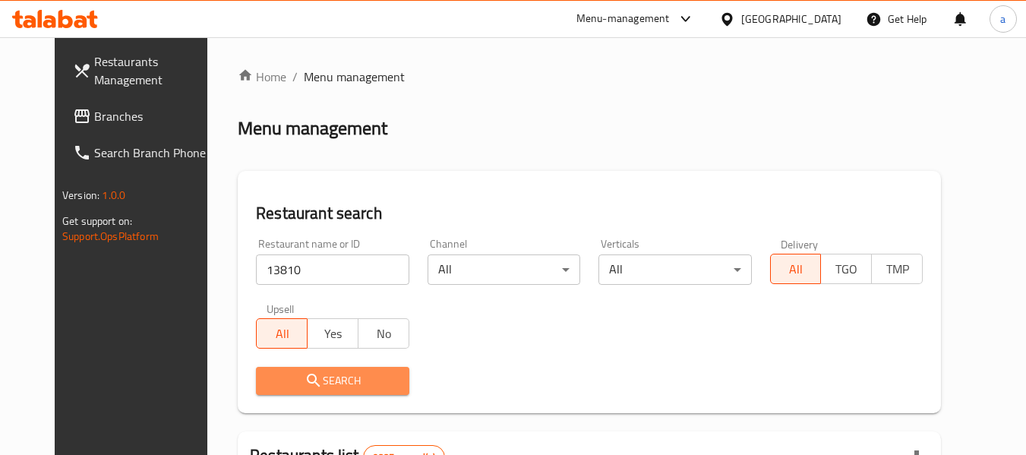
click at [330, 379] on span "Search" at bounding box center [332, 381] width 128 height 19
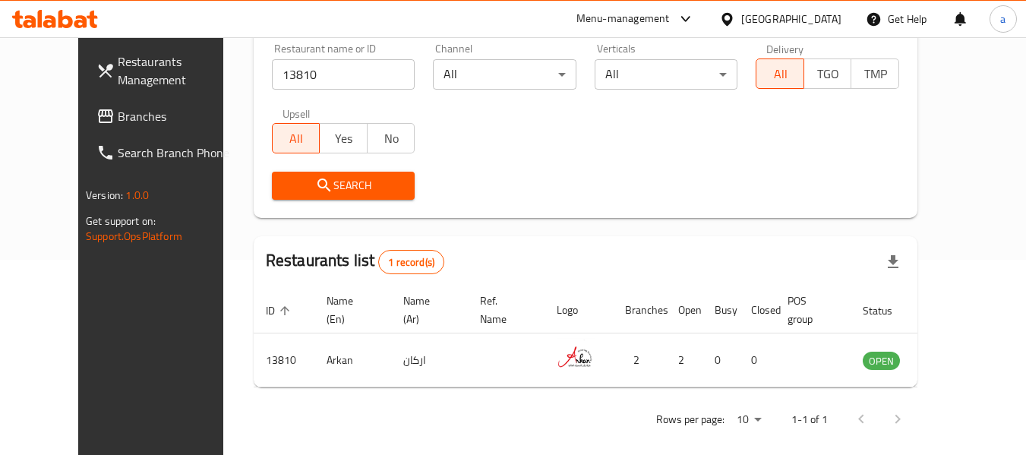
scroll to position [210, 0]
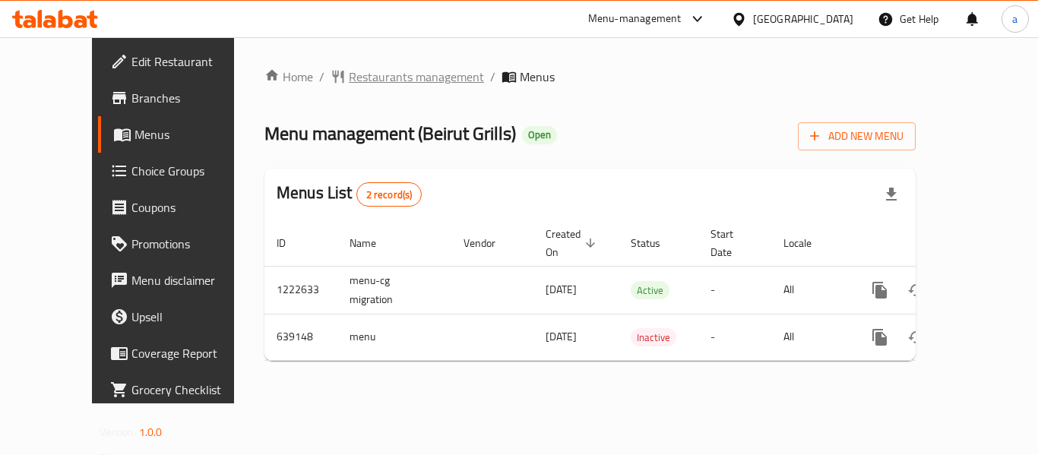
click at [358, 68] on span "Restaurants management" at bounding box center [416, 77] width 135 height 18
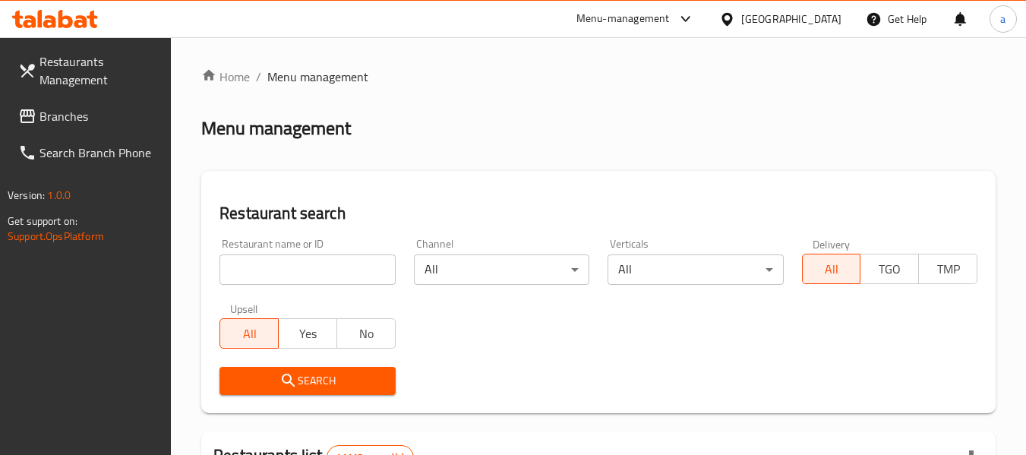
click at [60, 109] on span "Branches" at bounding box center [100, 116] width 120 height 18
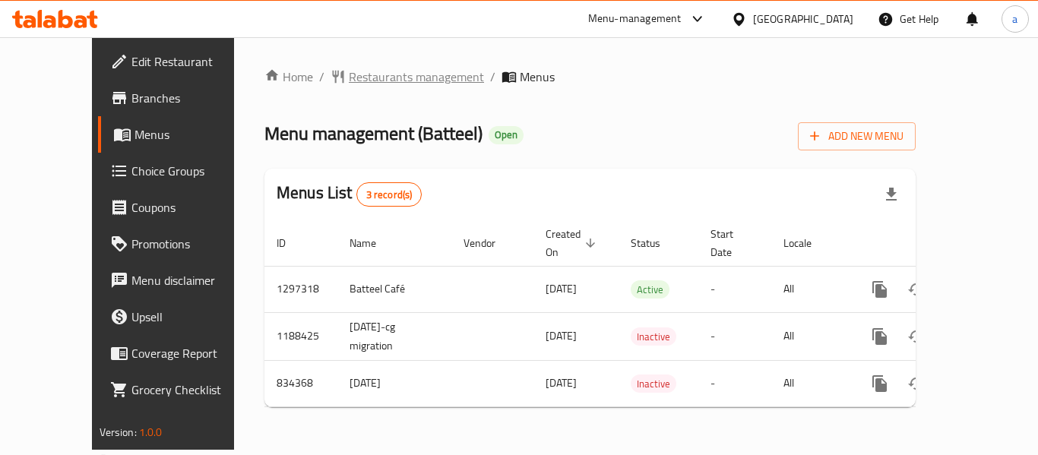
click at [349, 74] on span "Restaurants management" at bounding box center [416, 77] width 135 height 18
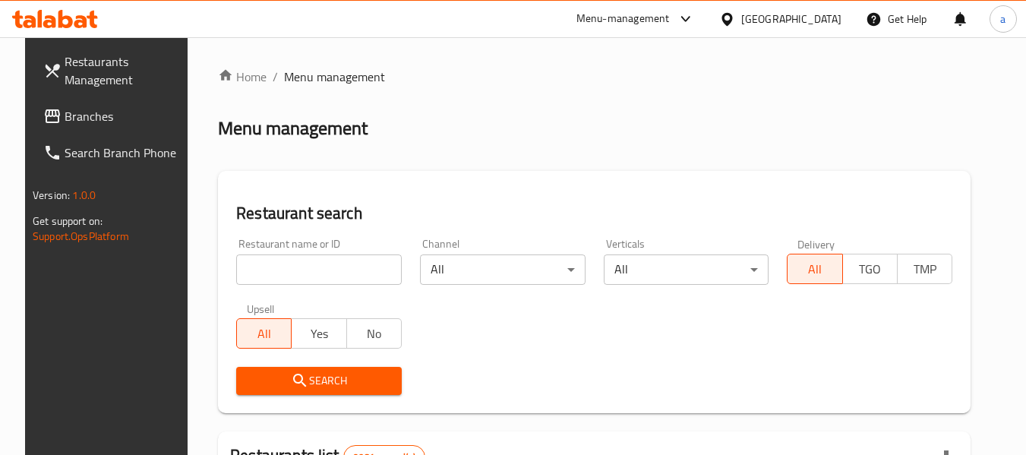
click at [65, 112] on span "Branches" at bounding box center [125, 116] width 120 height 18
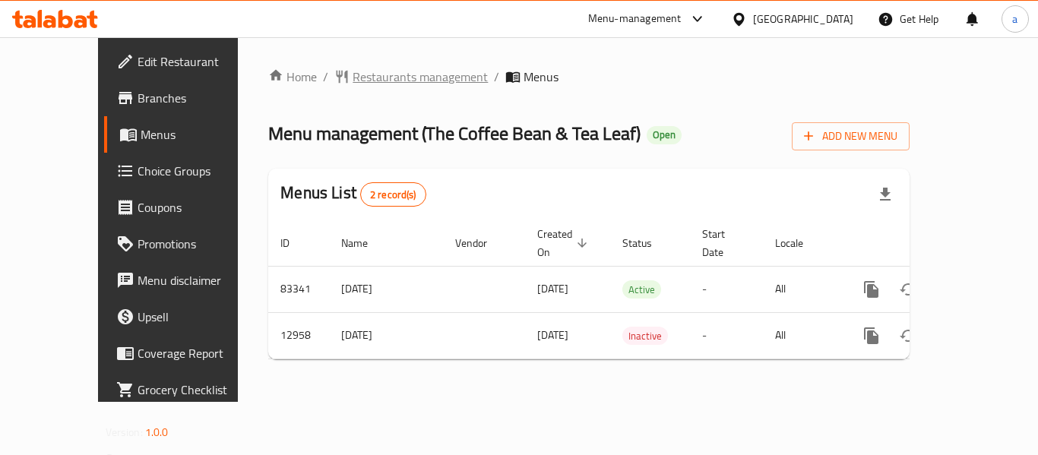
click at [383, 77] on span "Restaurants management" at bounding box center [420, 77] width 135 height 18
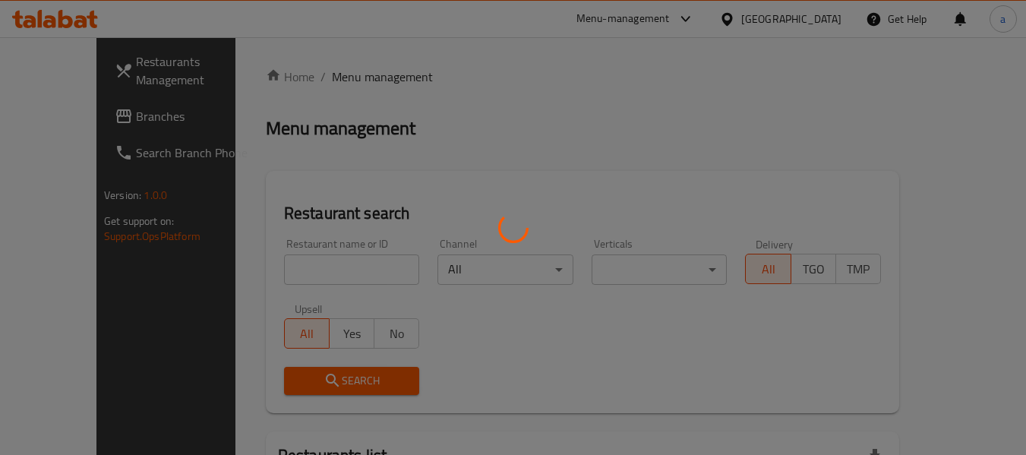
scroll to position [76, 0]
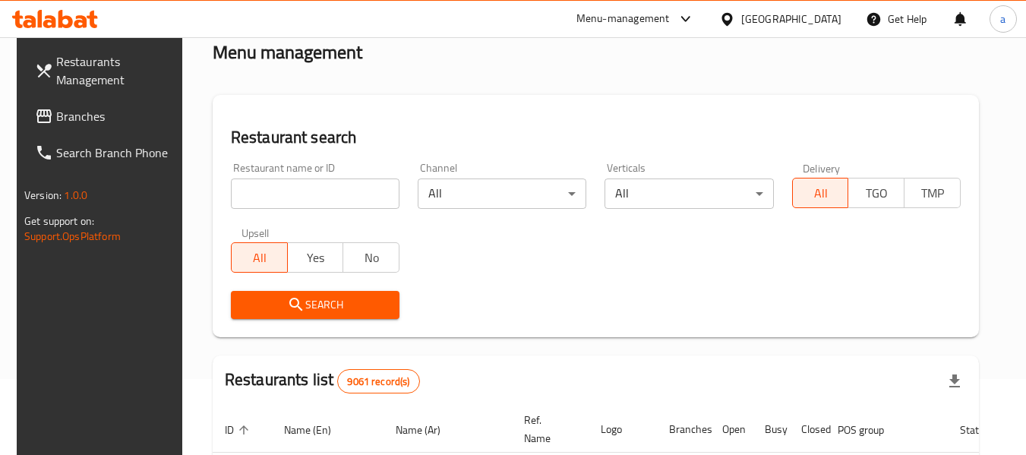
click at [316, 188] on input "search" at bounding box center [315, 194] width 169 height 30
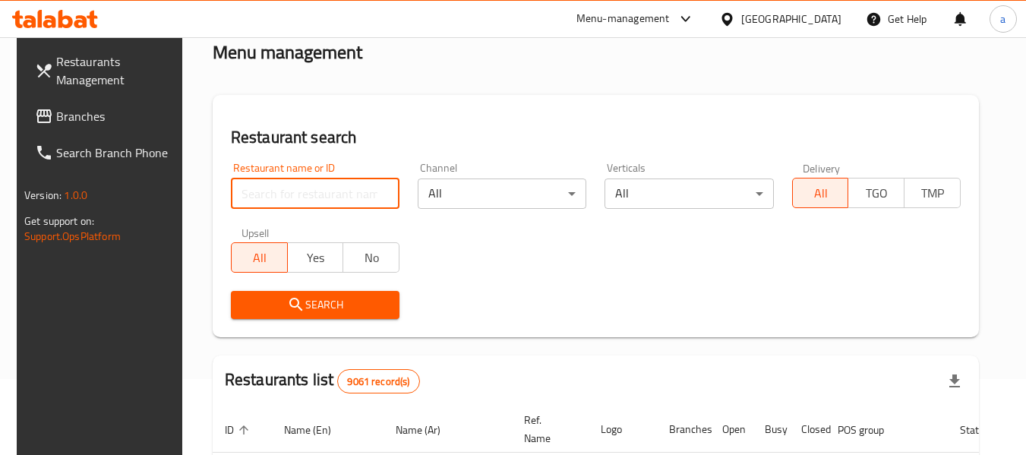
paste input "7946"
type input "7946"
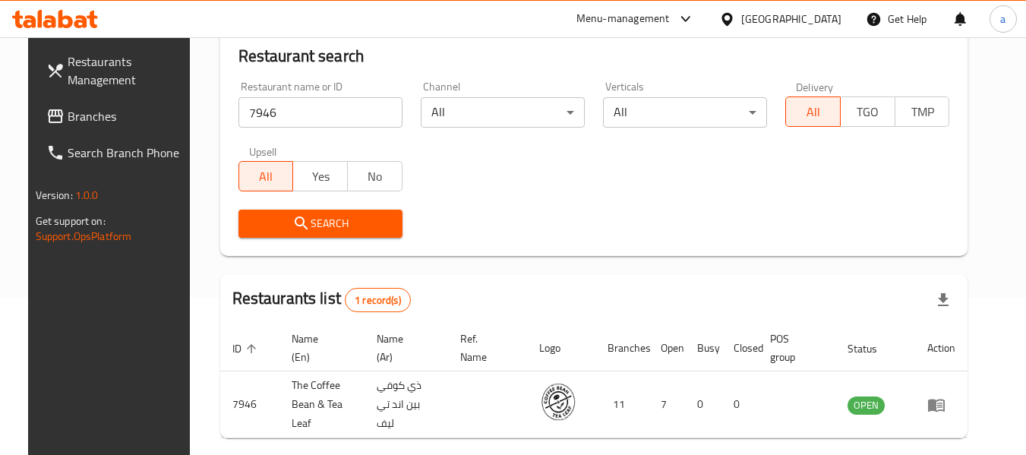
scroll to position [210, 0]
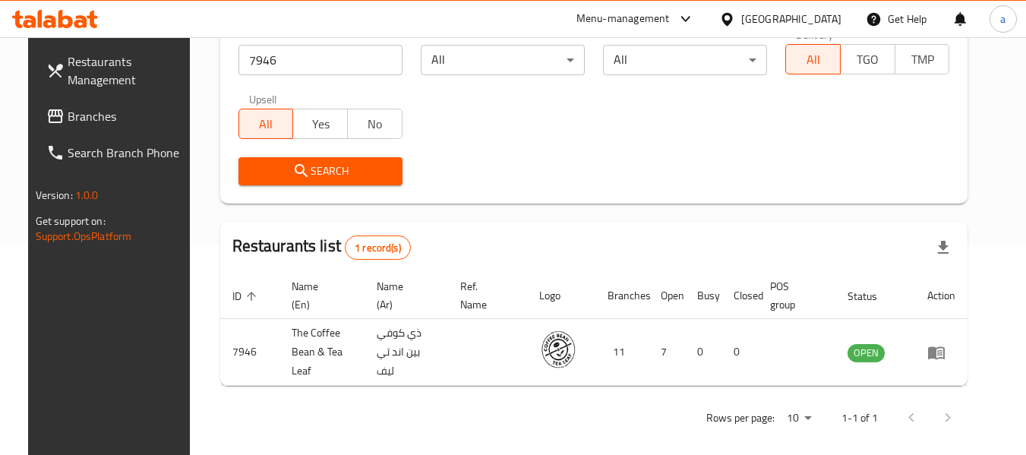
drag, startPoint x: 78, startPoint y: 118, endPoint x: 56, endPoint y: 128, distance: 24.5
click at [78, 118] on span "Branches" at bounding box center [128, 116] width 120 height 18
